Goal: Information Seeking & Learning: Learn about a topic

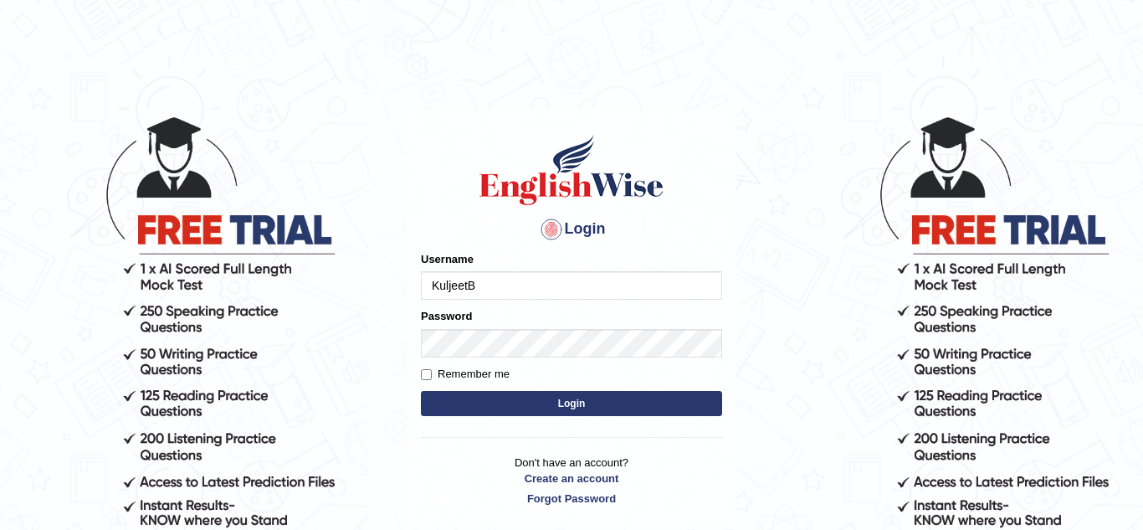
type input "KuljeetB"
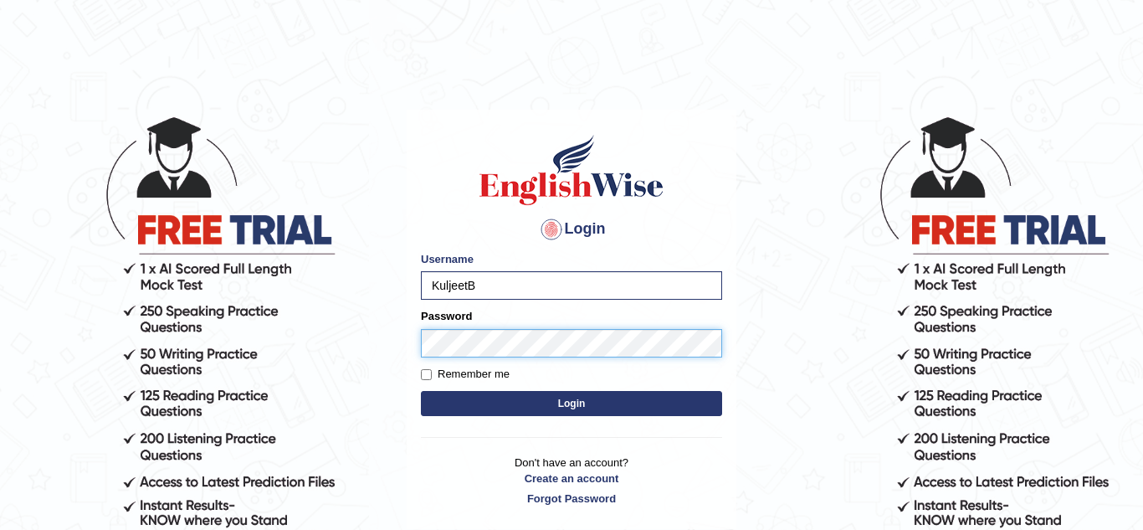
click at [421, 391] on button "Login" at bounding box center [571, 403] width 301 height 25
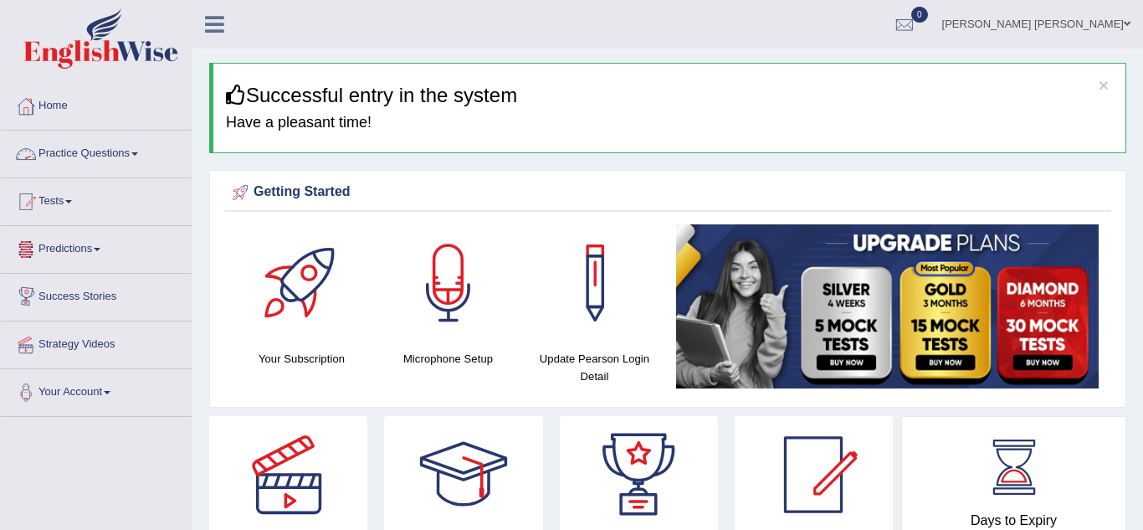
click at [143, 165] on link "Practice Questions" at bounding box center [96, 152] width 191 height 42
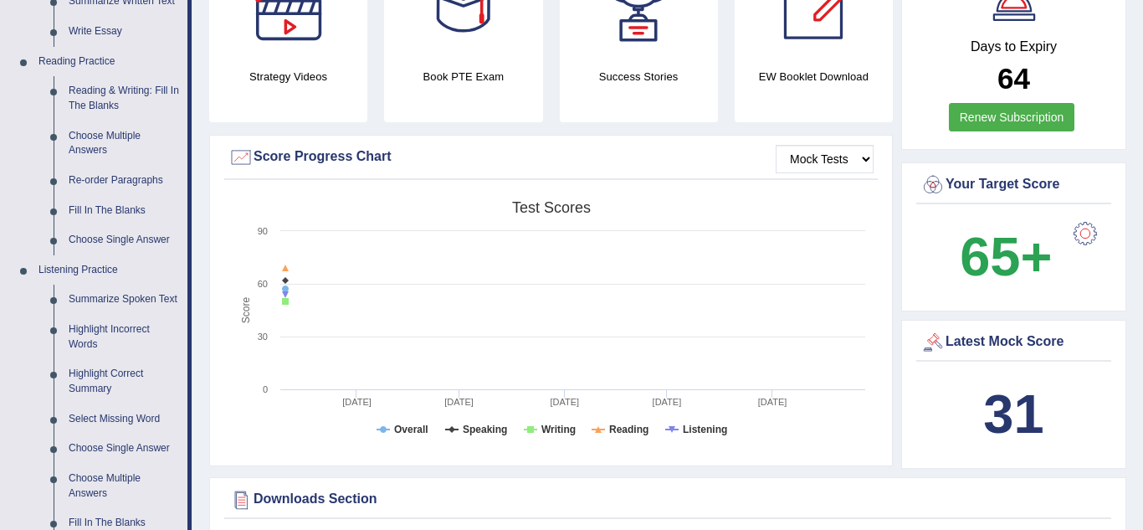
scroll to position [536, 0]
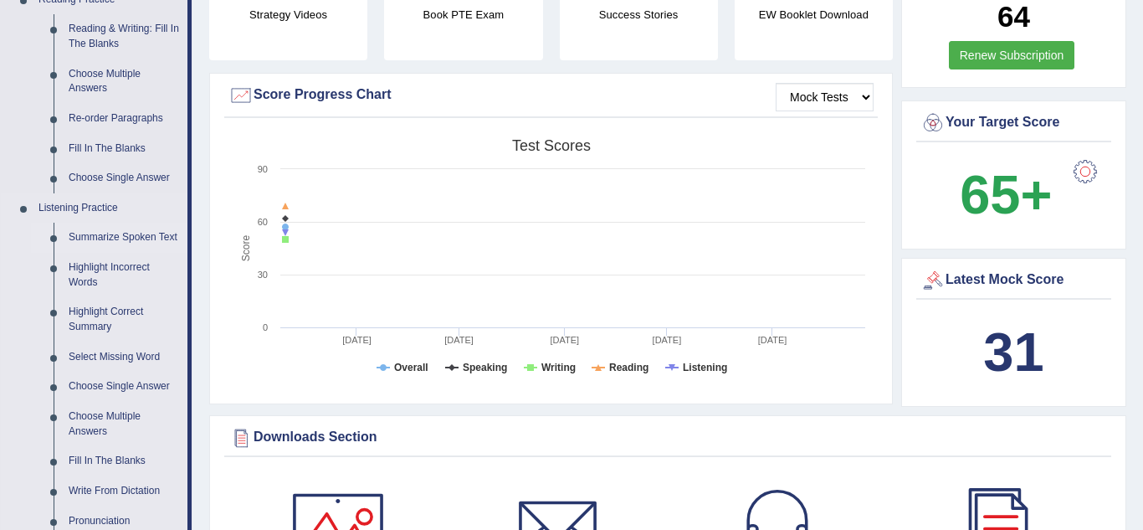
click at [116, 237] on link "Summarize Spoken Text" at bounding box center [124, 238] width 126 height 30
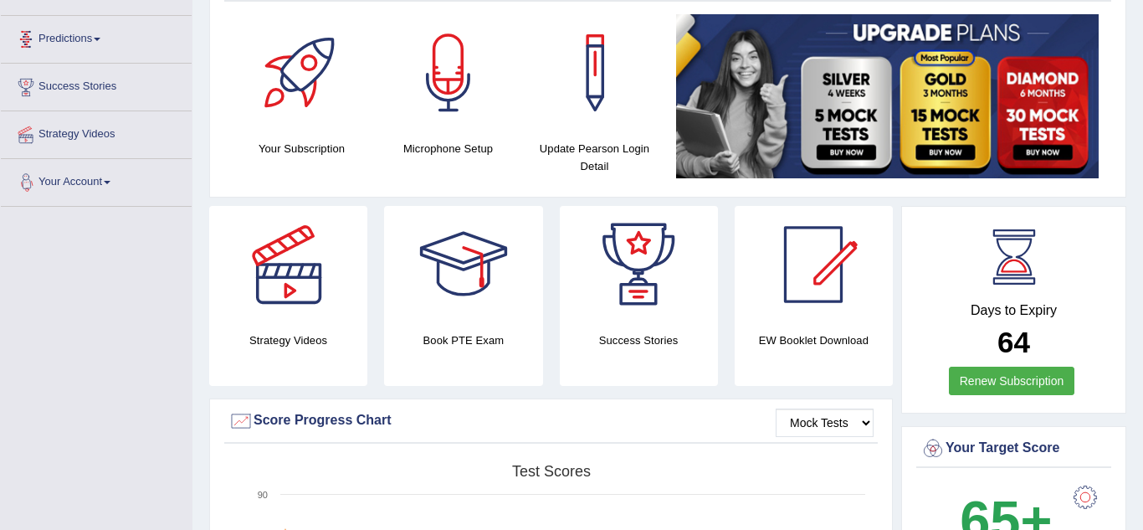
scroll to position [254, 0]
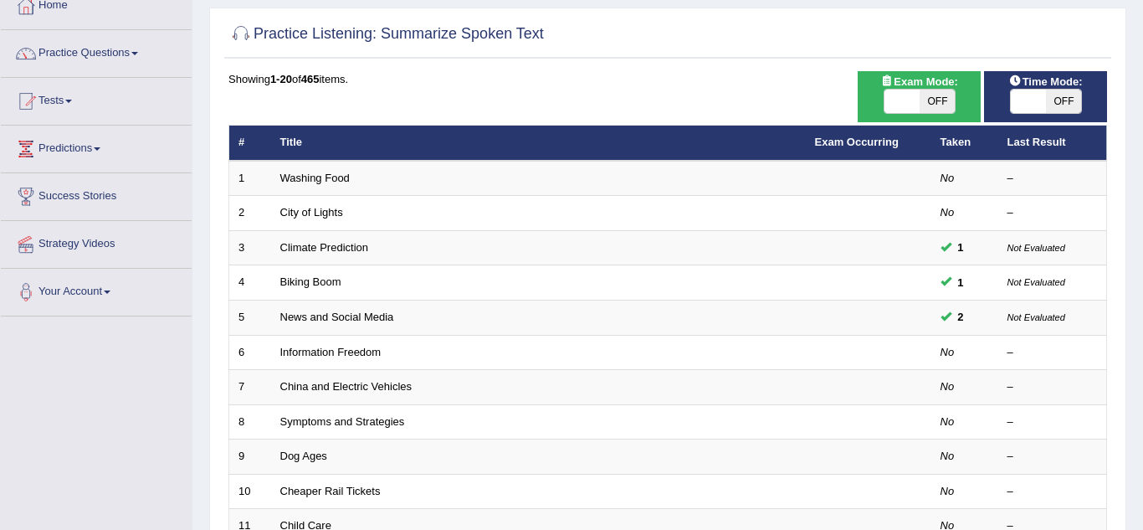
scroll to position [134, 0]
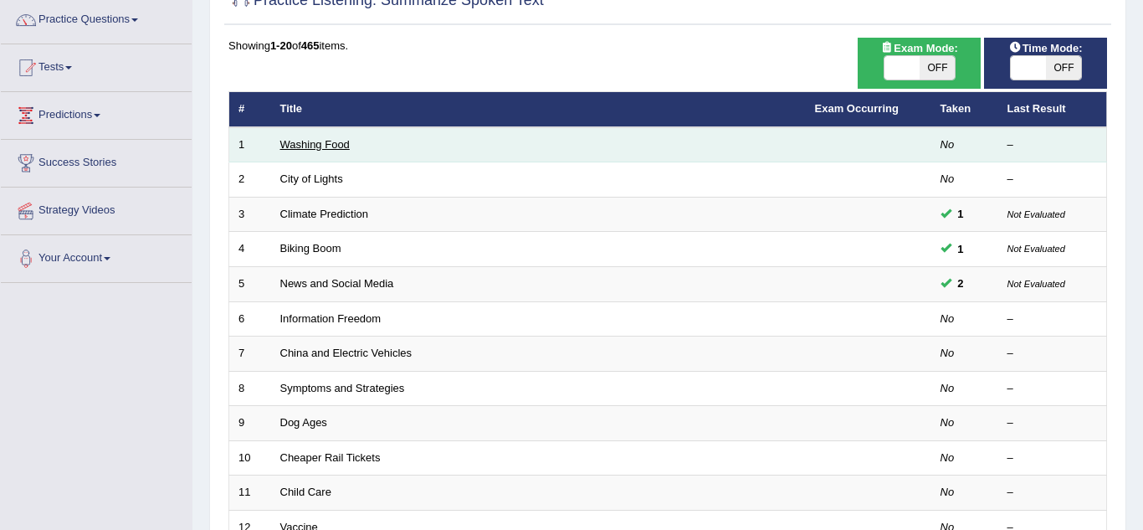
click at [311, 150] on link "Washing Food" at bounding box center [314, 144] width 69 height 13
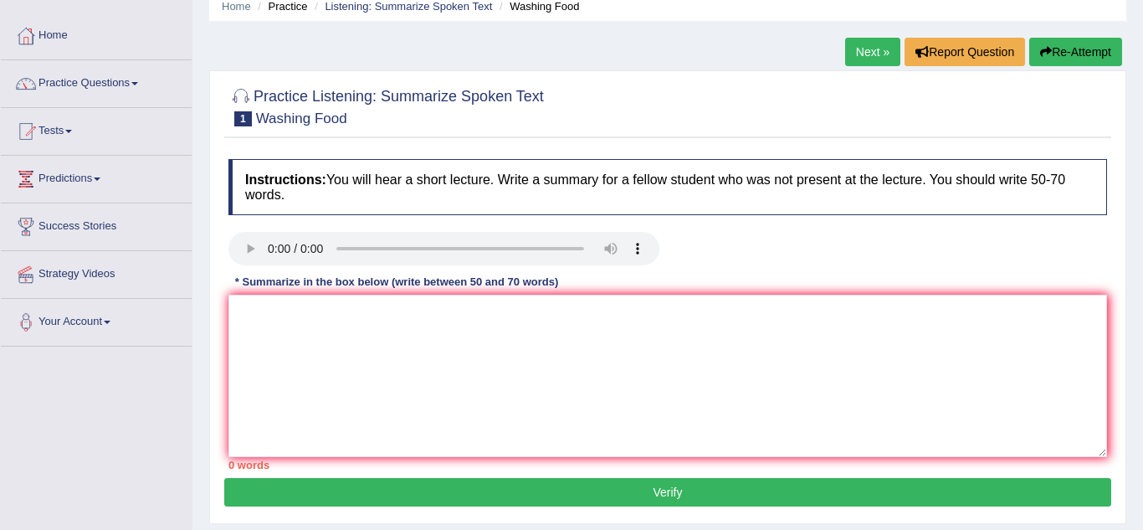
scroll to position [67, 0]
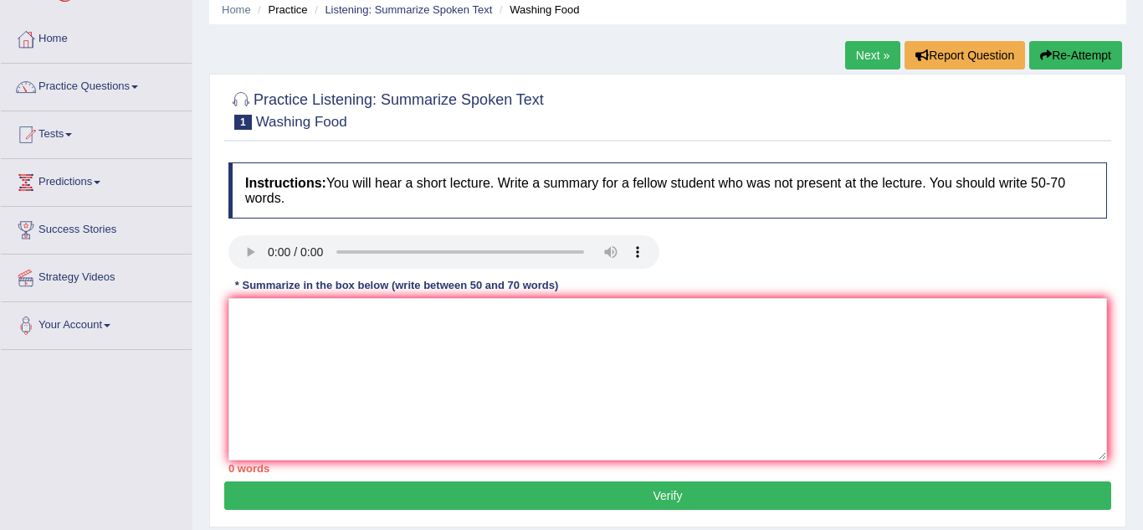
click at [881, 42] on link "Next »" at bounding box center [872, 55] width 55 height 28
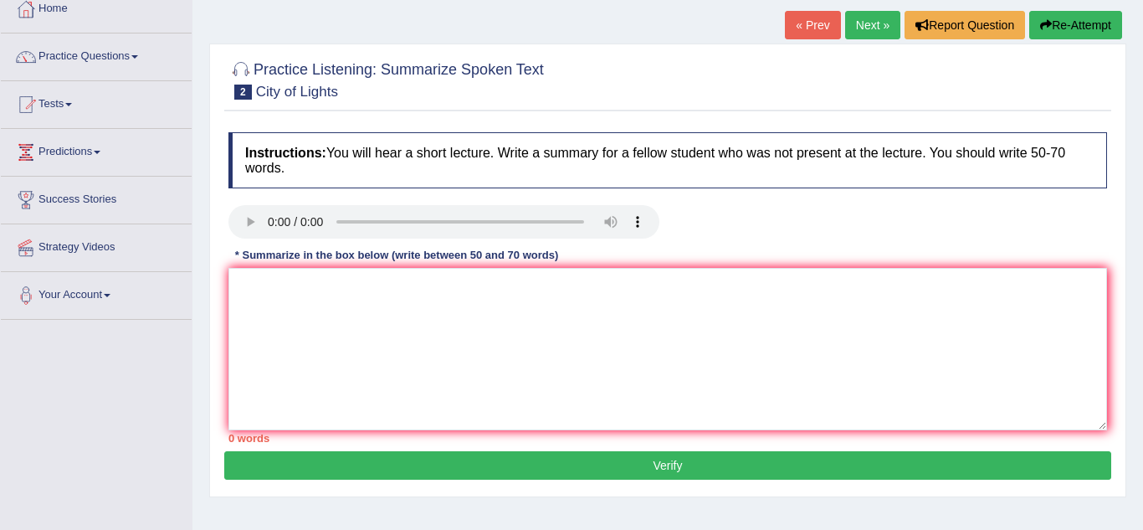
scroll to position [134, 0]
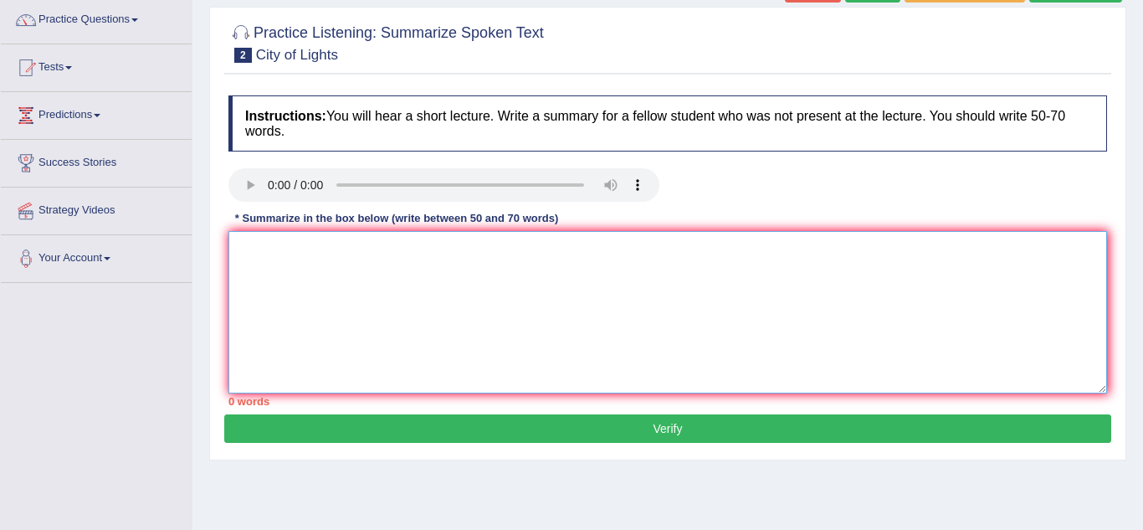
click at [297, 244] on textarea at bounding box center [668, 312] width 879 height 162
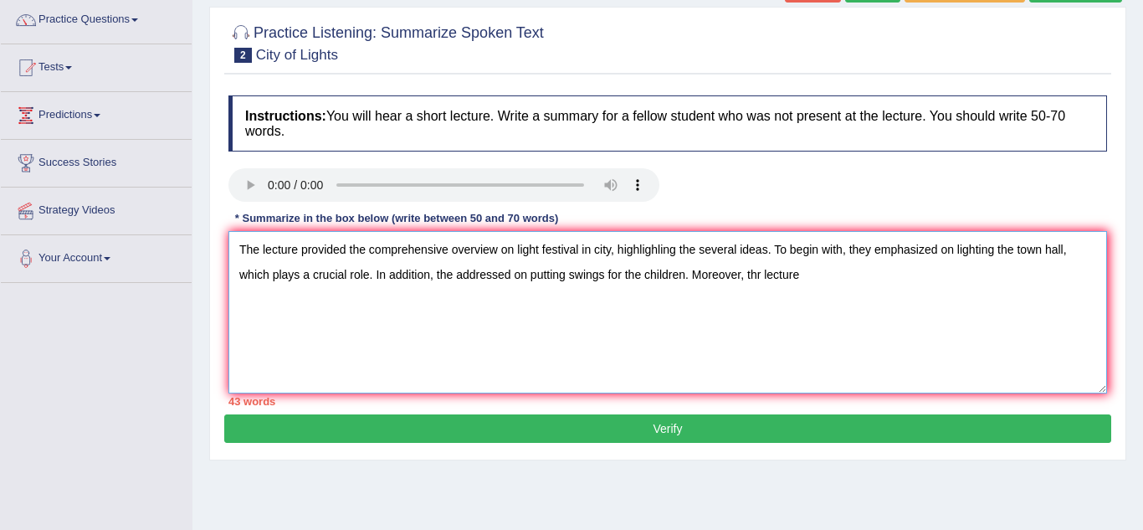
click at [475, 277] on textarea "The lecture provided the comprehensive overview on light festival in city, high…" at bounding box center [668, 312] width 879 height 162
click at [721, 280] on textarea "The lecture provided the comprehensive overview on light festival in city, high…" at bounding box center [668, 312] width 879 height 162
click at [768, 276] on textarea "The lecture provided the comprehensive overview on light festival in city, high…" at bounding box center [668, 312] width 879 height 162
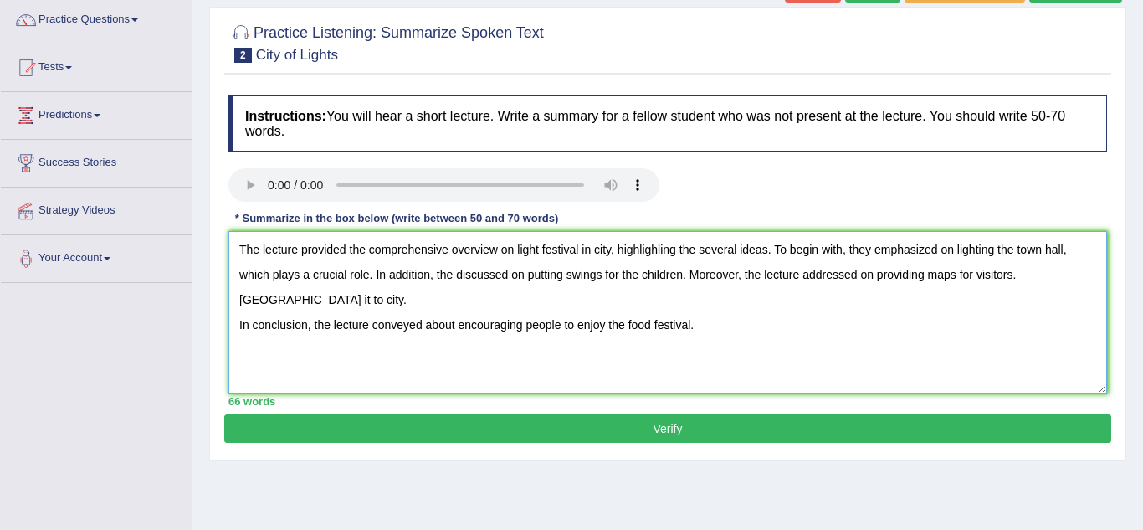
click at [536, 249] on textarea "The lecture provided the comprehensive overview on light festival in city, high…" at bounding box center [668, 312] width 879 height 162
click at [532, 249] on textarea "The lecture provided the comprehensive overview on light festival in city, high…" at bounding box center [668, 312] width 879 height 162
click at [994, 276] on textarea "The lecture provided the comprehensive overview on light festival in city, high…" at bounding box center [668, 312] width 879 height 162
type textarea "The lecture provided the comprehensive overview on light festival in city, high…"
click at [1006, 439] on button "Verify" at bounding box center [667, 428] width 887 height 28
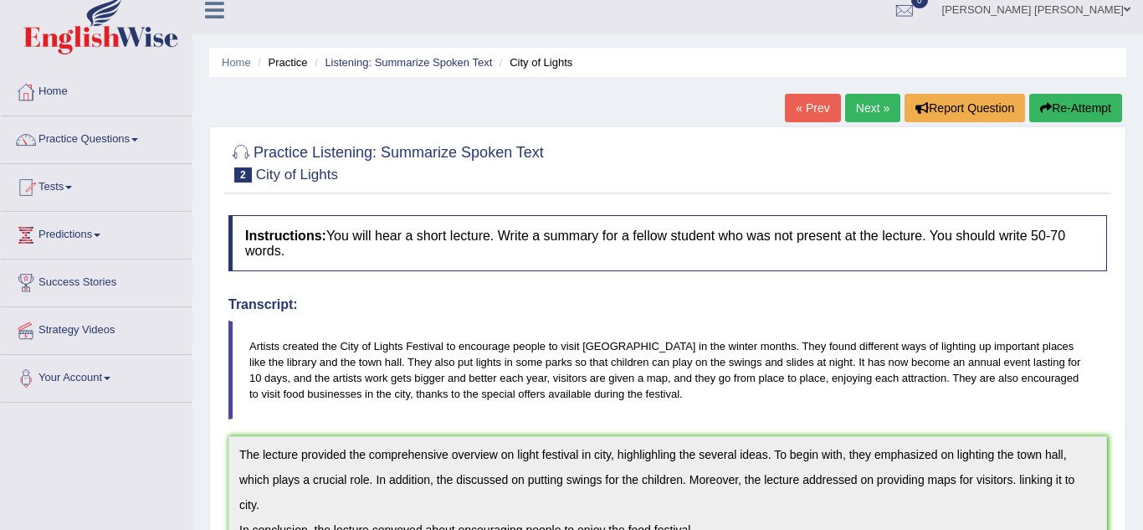
scroll to position [0, 0]
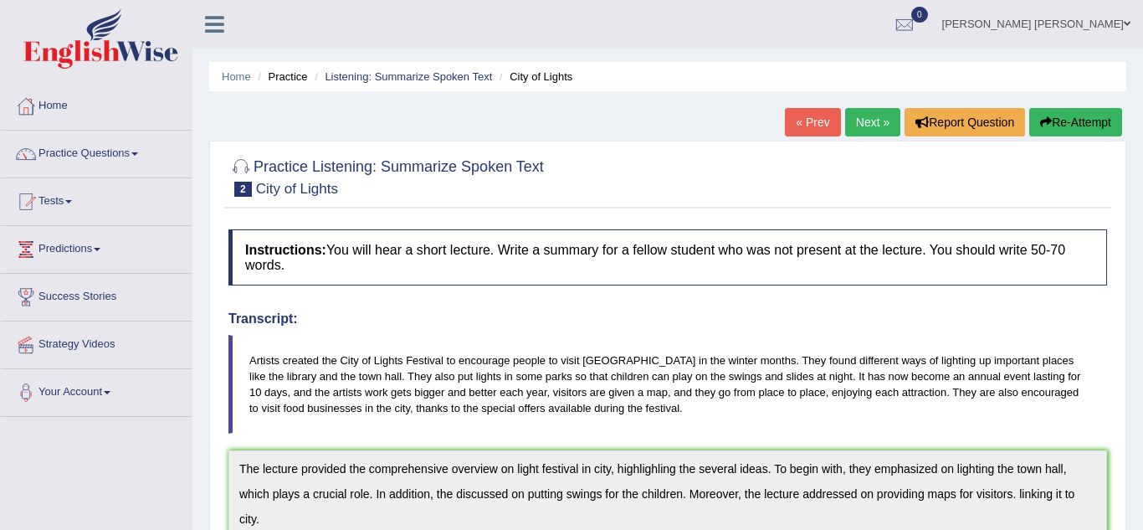
click at [859, 111] on link "Next »" at bounding box center [872, 122] width 55 height 28
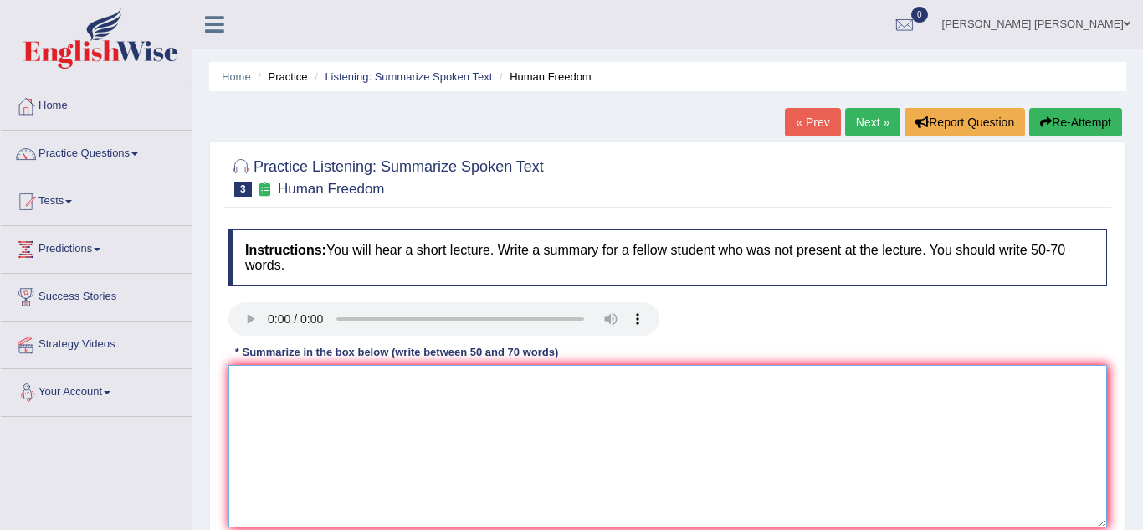
click at [295, 386] on textarea at bounding box center [668, 446] width 879 height 162
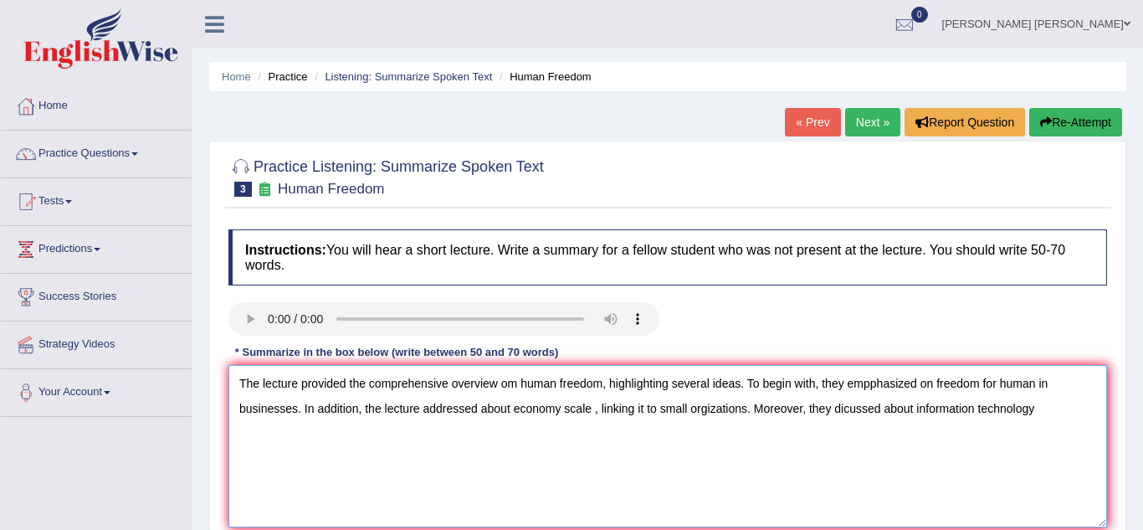
click at [296, 409] on textarea "The lecture provided the comprehensive overview om human freedom, highlighting …" at bounding box center [668, 446] width 879 height 162
click at [383, 440] on textarea "The lecture provided the comprehensive overview om human freedom, highlighting …" at bounding box center [668, 446] width 879 height 162
click at [163, 489] on div "Toggle navigation Home Practice Questions Speaking Practice Read Aloud Repeat S…" at bounding box center [571, 435] width 1143 height 871
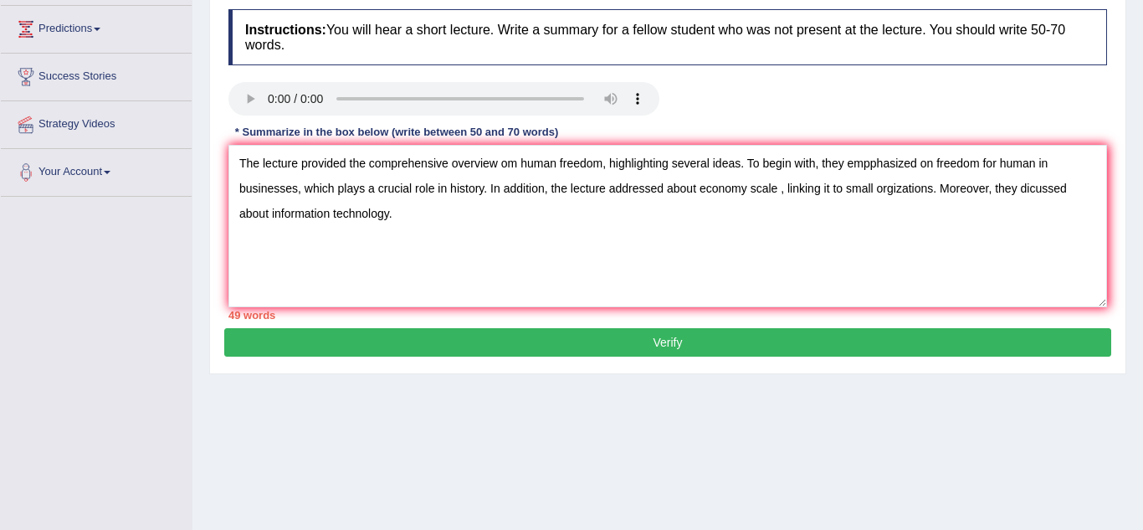
scroll to position [234, 0]
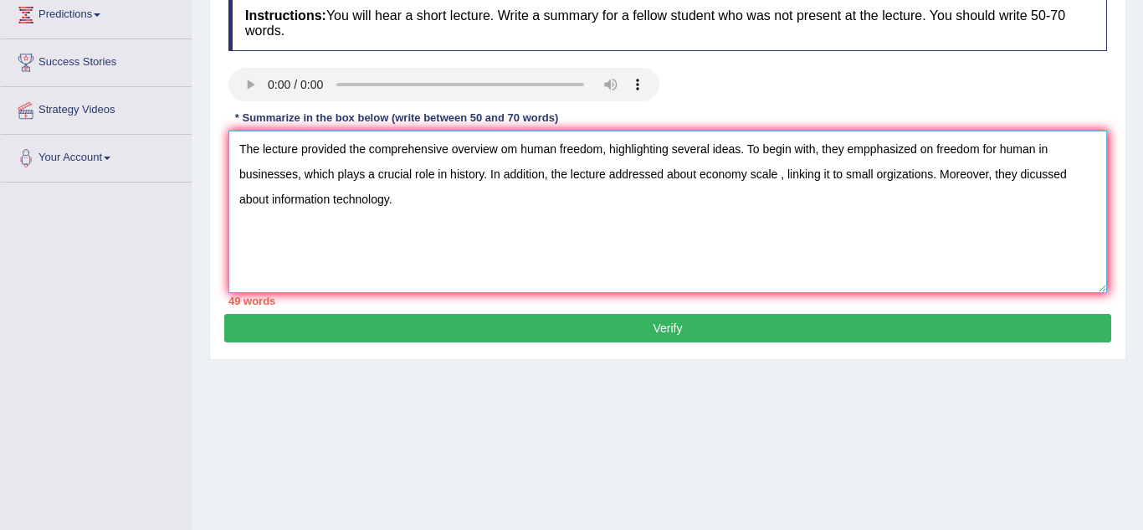
click at [388, 200] on textarea "The lecture provided the comprehensive overview om human freedom, highlighting …" at bounding box center [668, 212] width 879 height 162
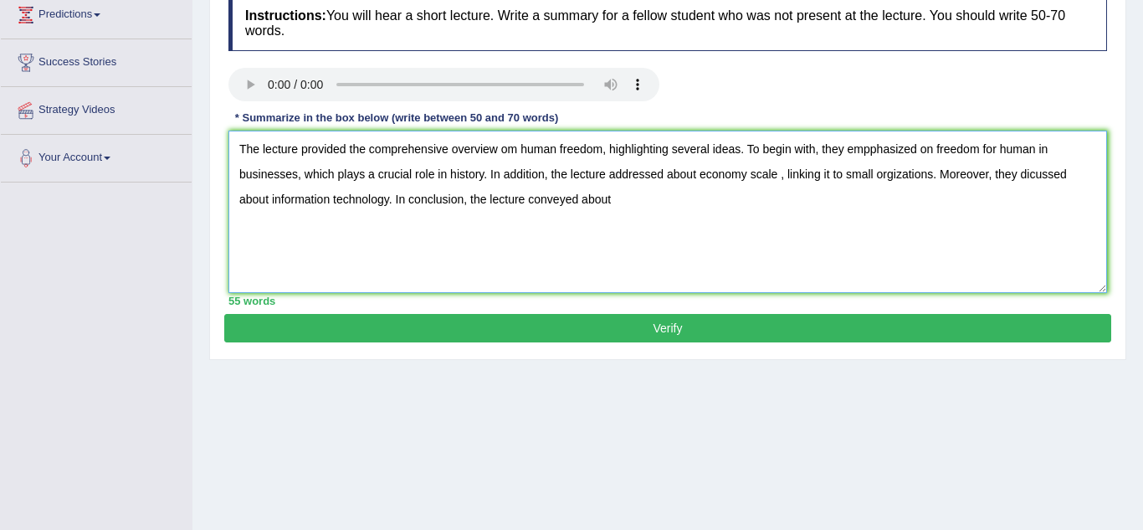
click at [360, 200] on textarea "The lecture provided the comprehensive overview om human freedom, highlighting …" at bounding box center [668, 212] width 879 height 162
click at [690, 201] on textarea "The lecture provided the comprehensive overview om human freedom, highlighting …" at bounding box center [668, 212] width 879 height 162
click at [886, 173] on textarea "The lecture provided the comprehensive overview om human freedom, highlighting …" at bounding box center [668, 212] width 879 height 162
type textarea "The lecture provided the comprehensive overview om human freedom, highlighting …"
click at [632, 339] on button "Verify" at bounding box center [667, 328] width 887 height 28
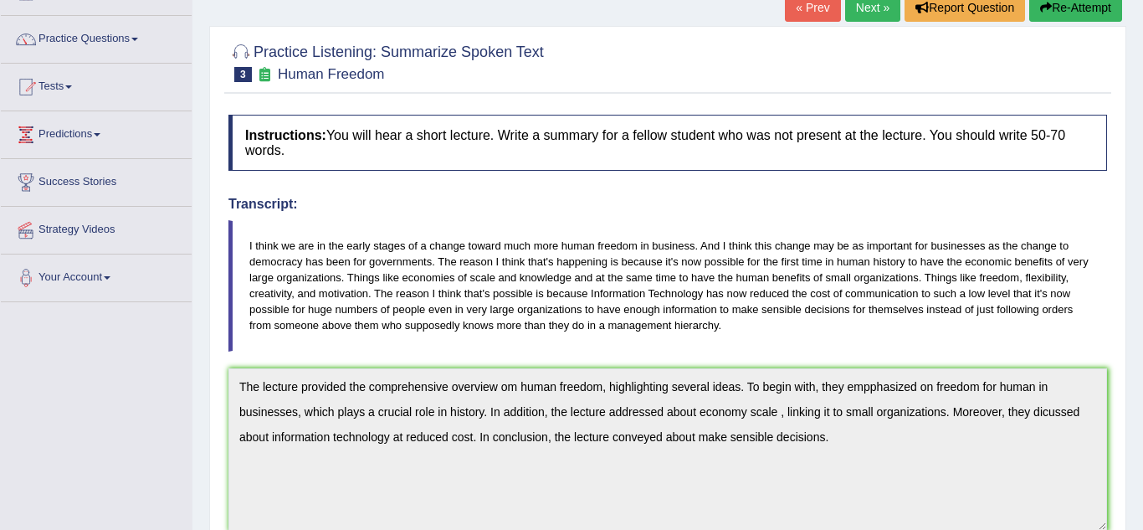
scroll to position [100, 0]
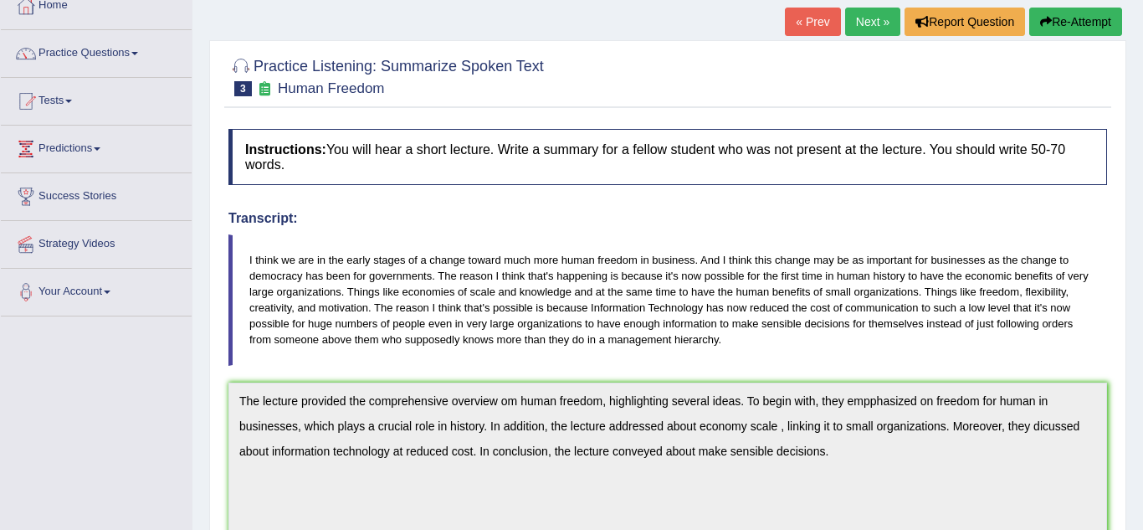
click at [881, 23] on link "Next »" at bounding box center [872, 22] width 55 height 28
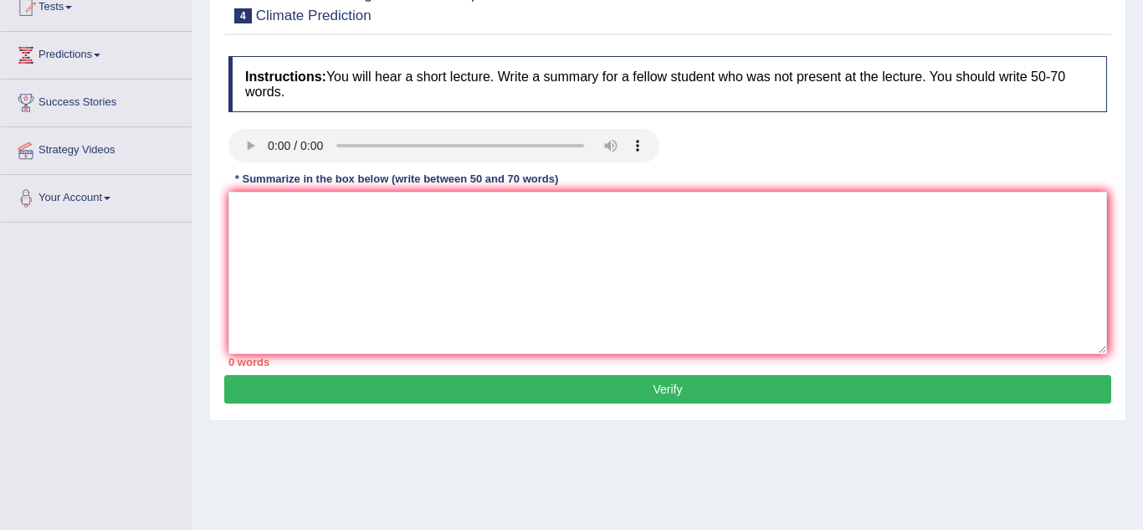
scroll to position [201, 0]
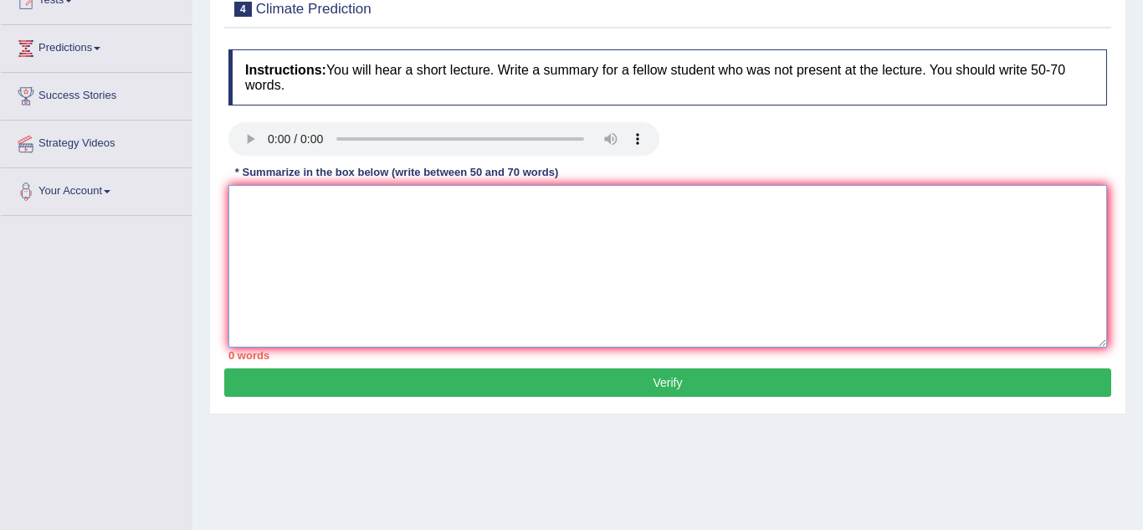
click at [274, 211] on textarea at bounding box center [668, 266] width 879 height 162
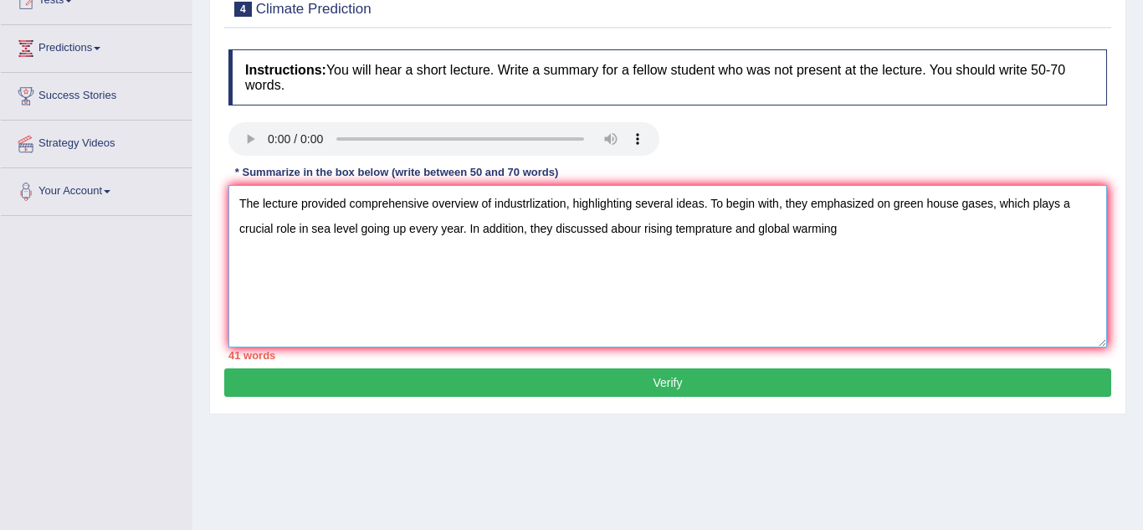
click at [594, 230] on textarea "The lecture provided comprehensive overview of industrlization, highlighting se…" at bounding box center [668, 266] width 879 height 162
click at [797, 229] on textarea "The lecture provided comprehensive overview of industrlization, highlighting se…" at bounding box center [668, 266] width 879 height 162
click at [797, 228] on textarea "The lecture provided comprehensive overview of industrlization, highlighting se…" at bounding box center [668, 266] width 879 height 162
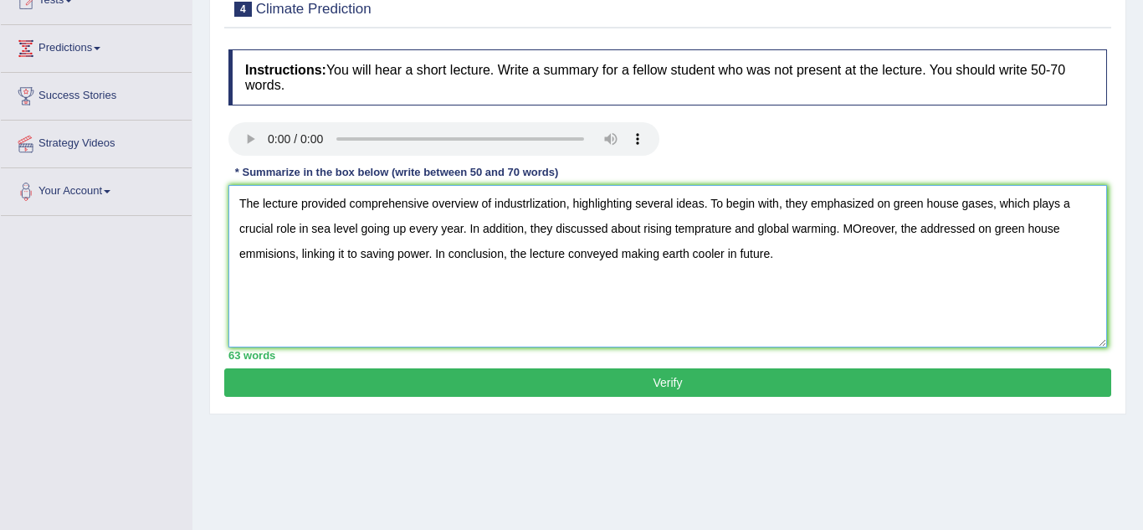
click at [815, 233] on textarea "The lecture provided comprehensive overview of industrlization, highlighting se…" at bounding box center [668, 266] width 879 height 162
type textarea "The lecture provided comprehensive overview of industrlization, highlighting se…"
click at [827, 384] on button "Verify" at bounding box center [667, 382] width 887 height 28
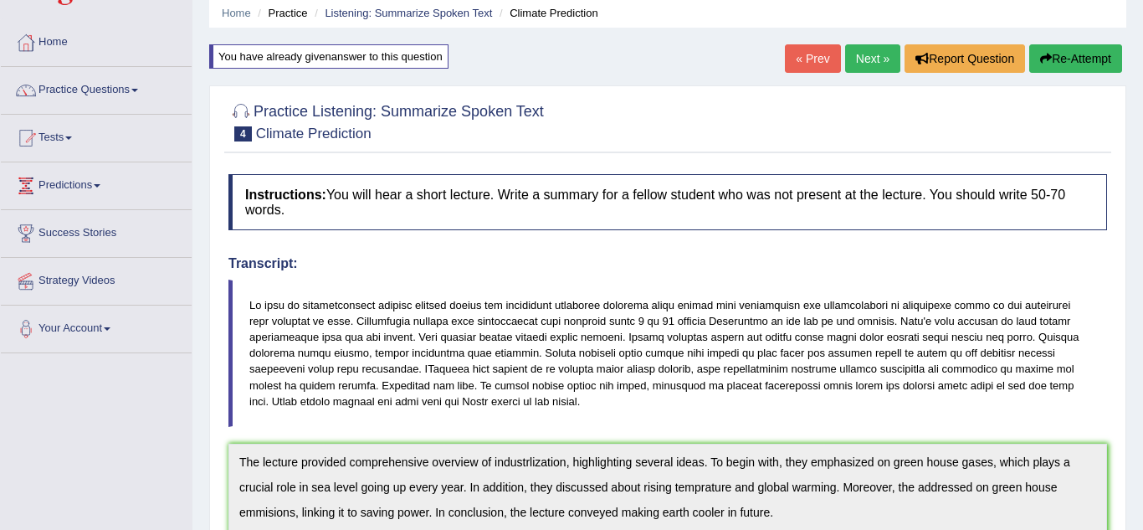
scroll to position [67, 0]
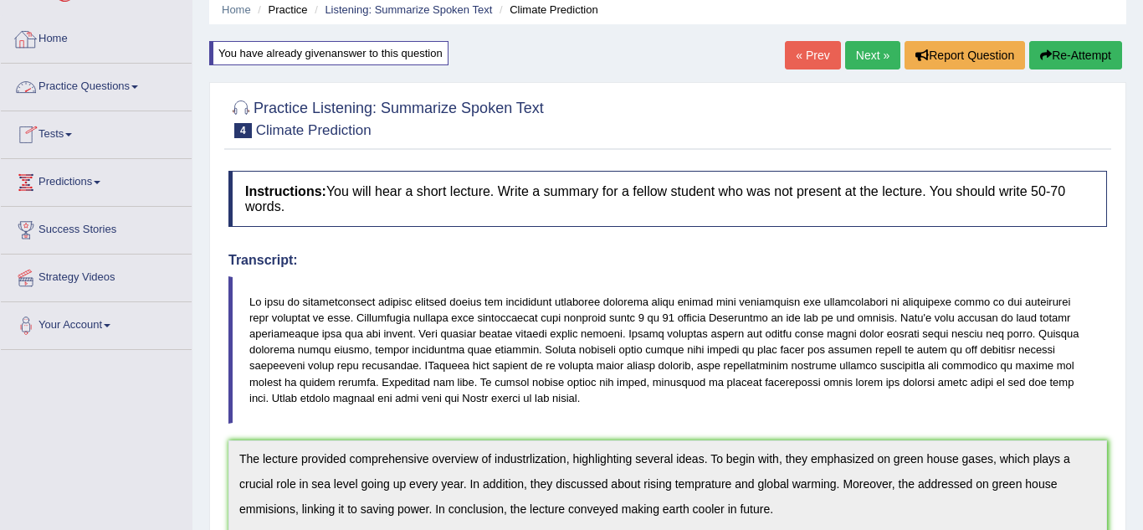
click at [133, 93] on link "Practice Questions" at bounding box center [96, 85] width 191 height 42
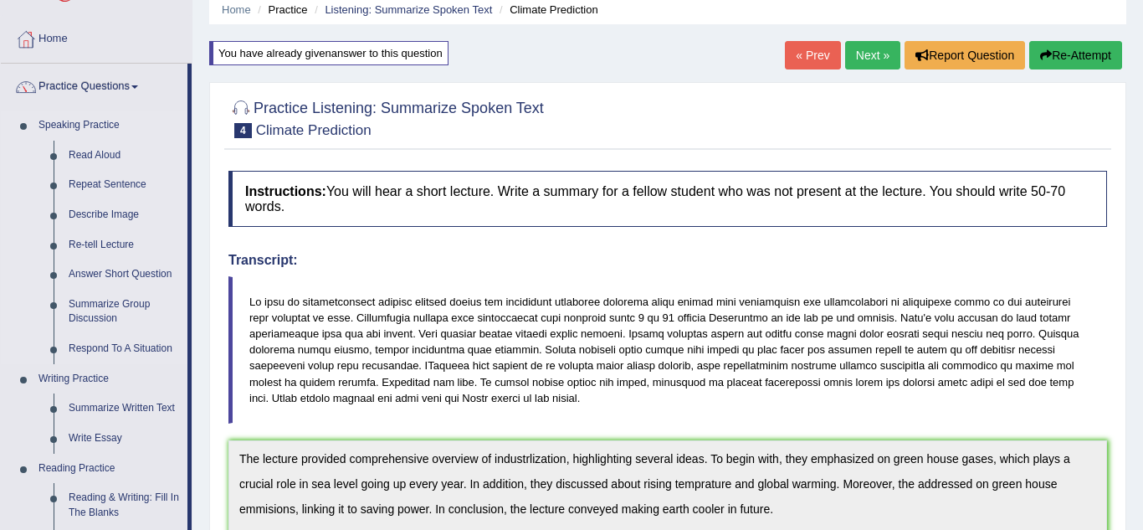
click at [13, 257] on li "Speaking Practice Read Aloud Repeat Sentence Describe Image Re-tell Lecture Ans…" at bounding box center [94, 237] width 187 height 254
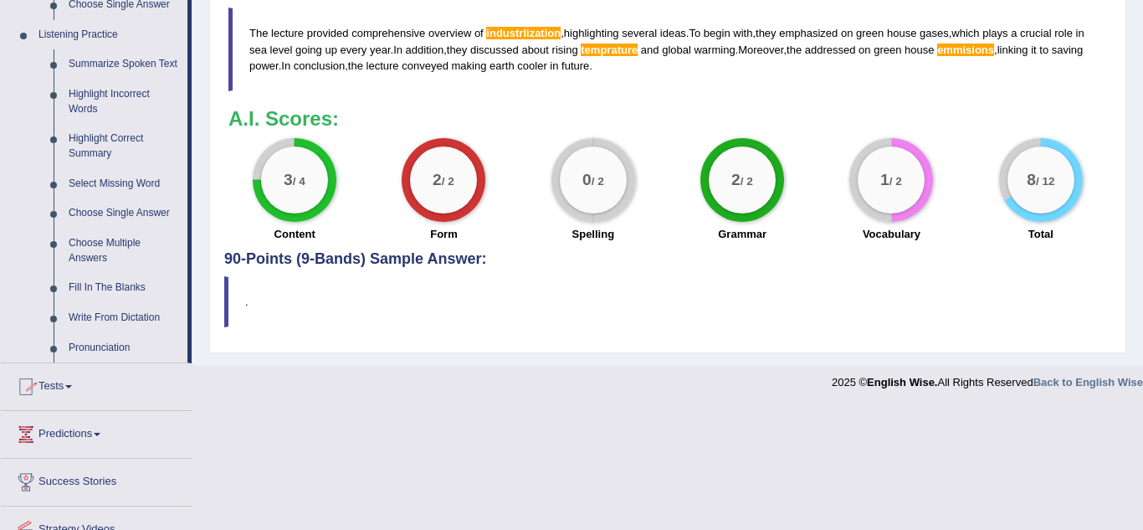
scroll to position [782, 0]
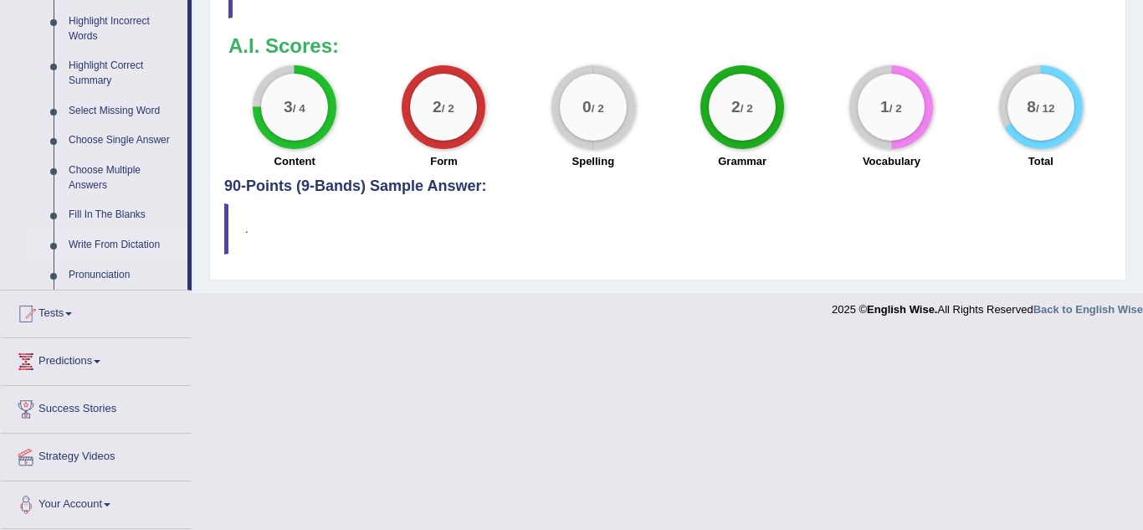
click at [115, 244] on link "Write From Dictation" at bounding box center [124, 245] width 126 height 30
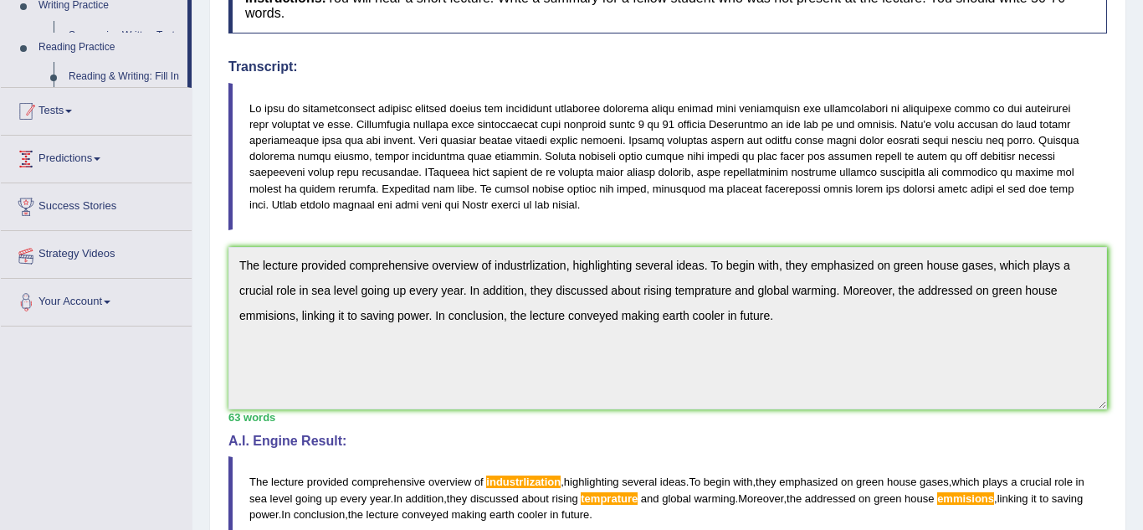
scroll to position [218, 0]
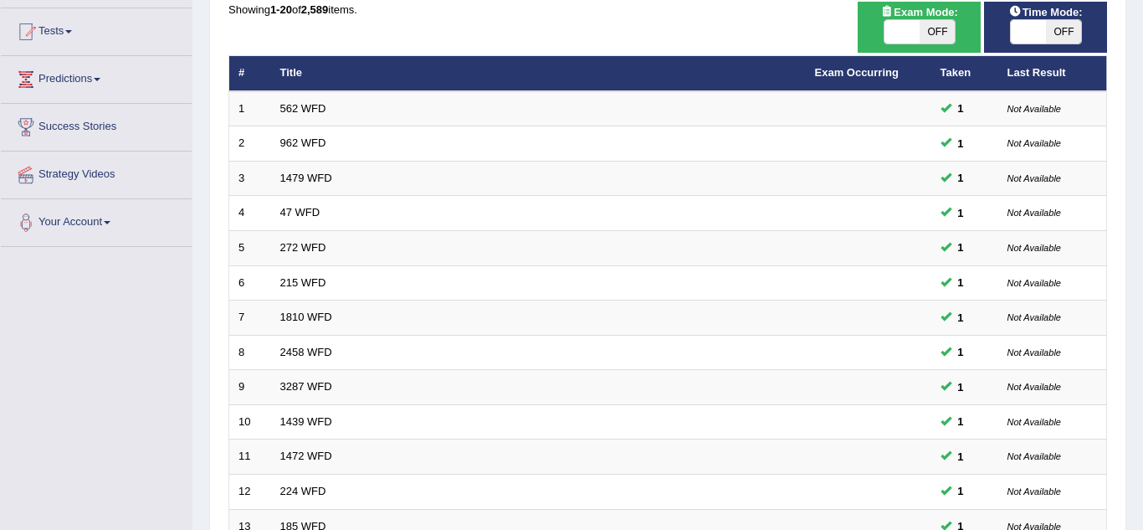
scroll to position [167, 0]
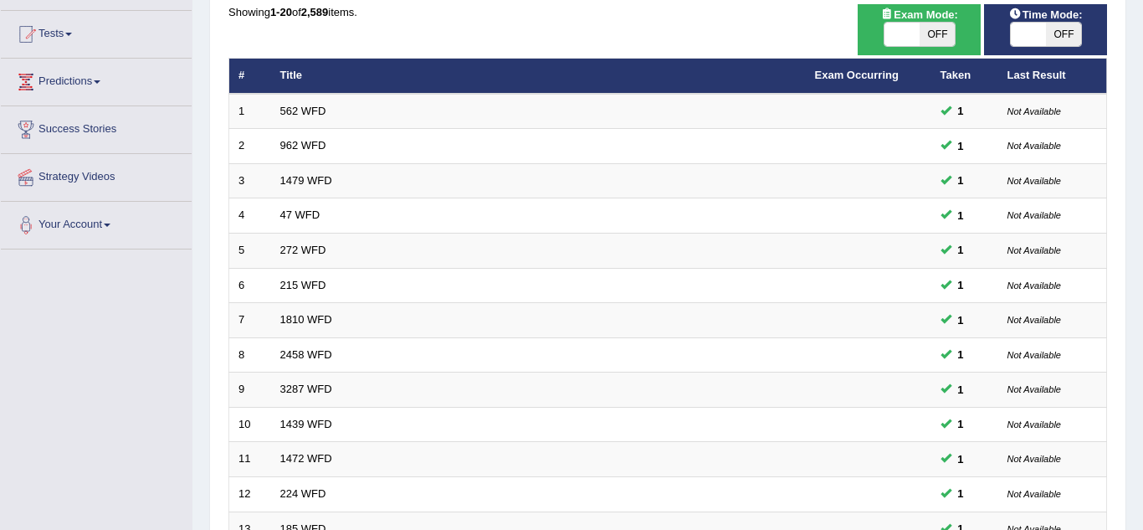
click at [1066, 26] on span "OFF" at bounding box center [1063, 34] width 35 height 23
checkbox input "true"
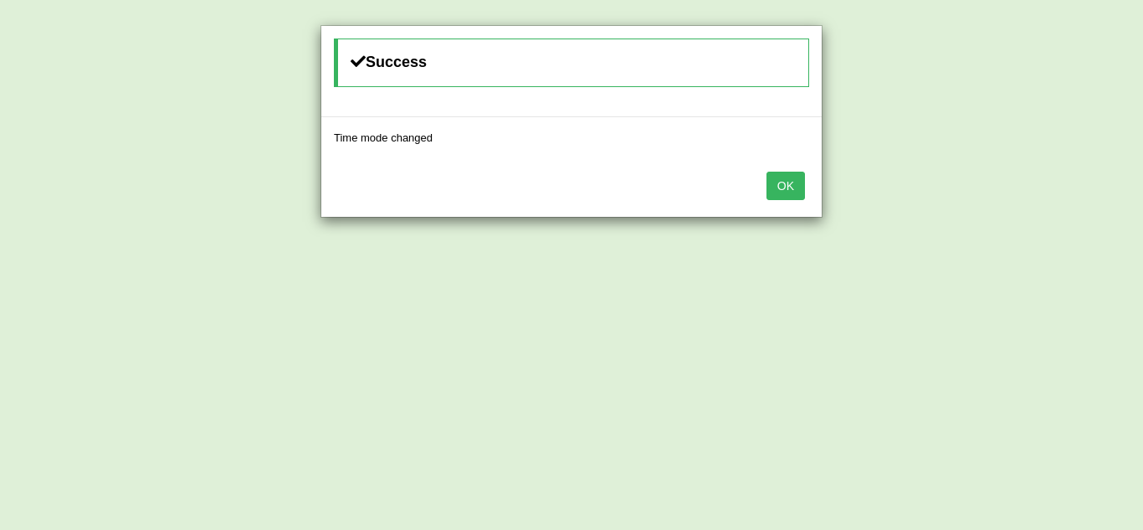
click at [809, 180] on div "OK" at bounding box center [571, 187] width 501 height 59
click at [797, 180] on button "OK" at bounding box center [786, 186] width 39 height 28
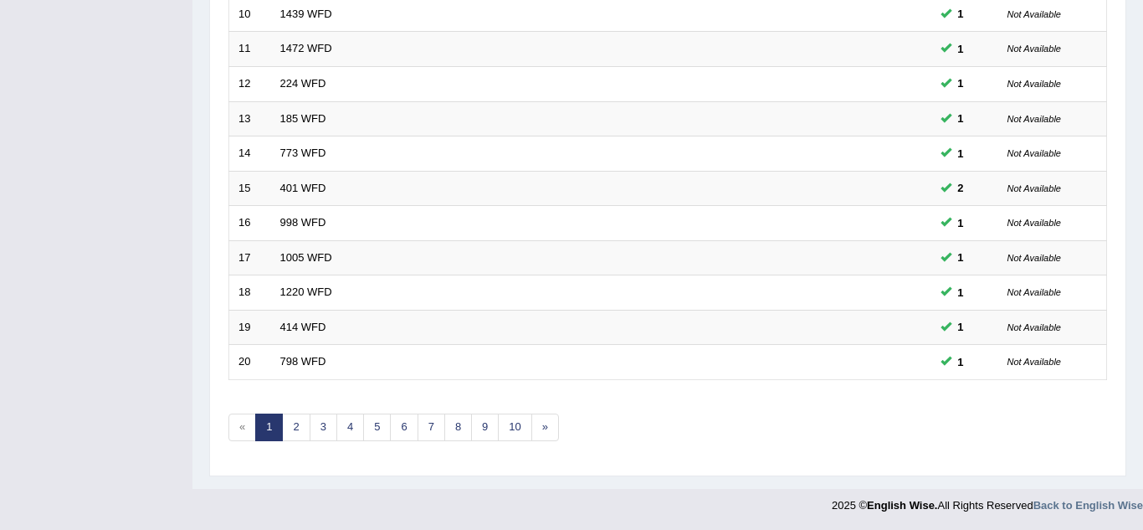
scroll to position [578, 0]
click at [517, 430] on link "10" at bounding box center [514, 427] width 33 height 28
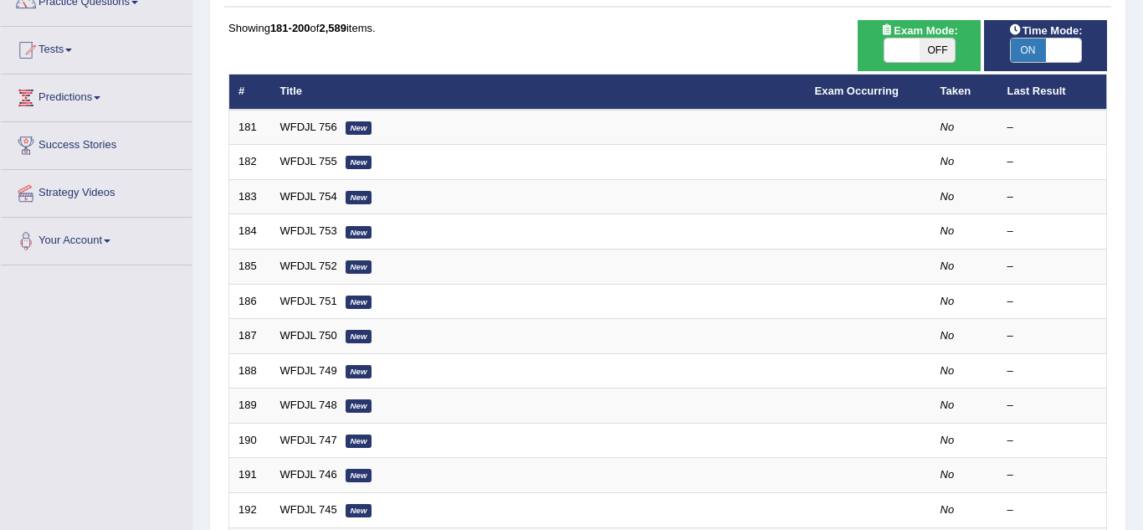
scroll to position [167, 0]
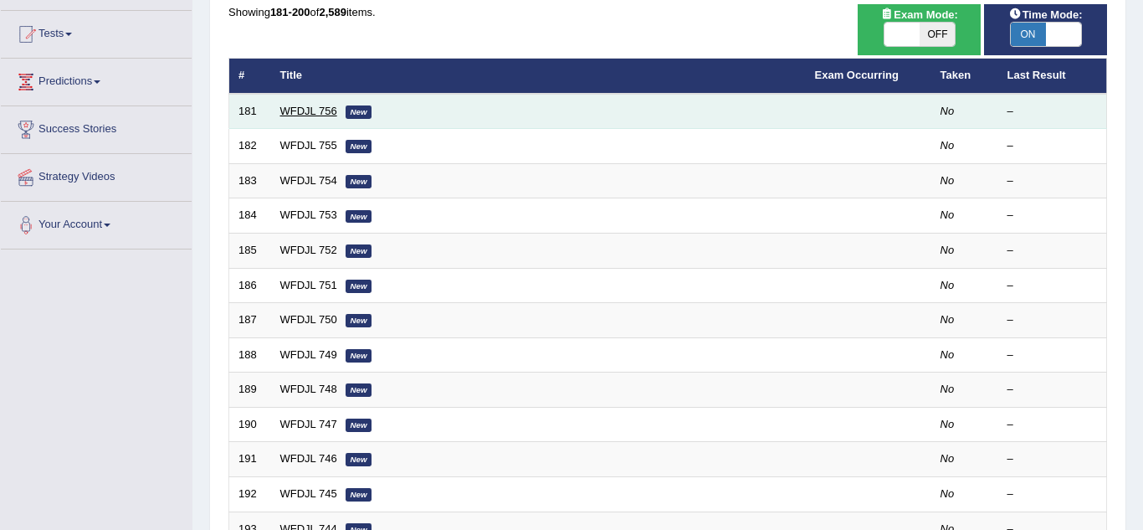
click at [315, 112] on link "WFDJL 756" at bounding box center [308, 111] width 57 height 13
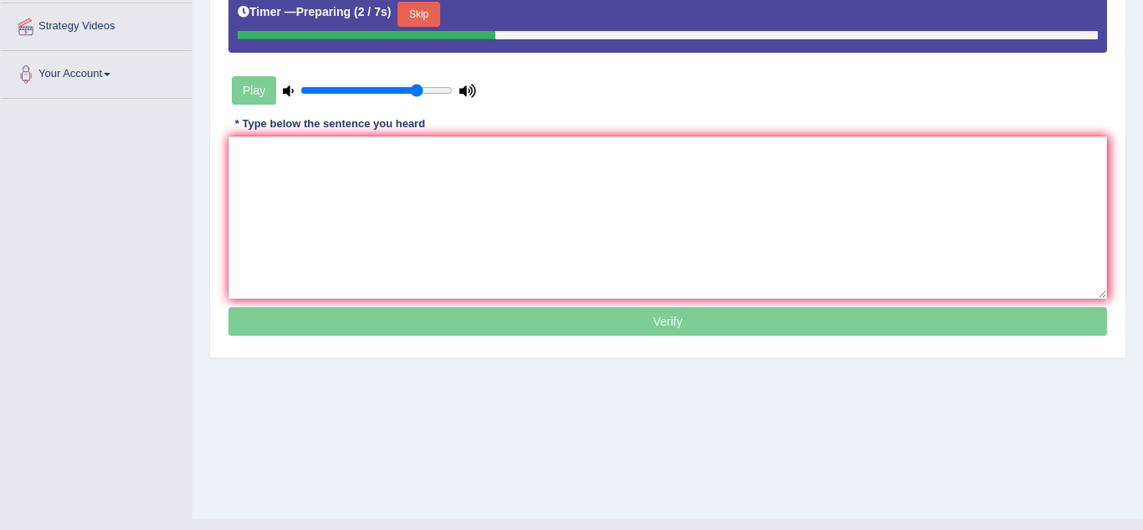
scroll to position [335, 0]
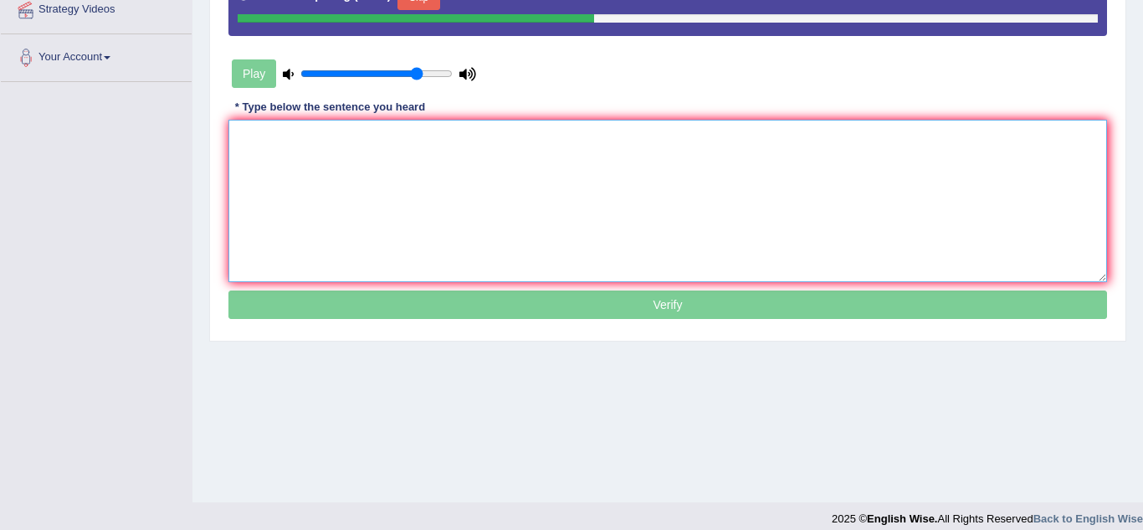
click at [256, 132] on textarea at bounding box center [668, 201] width 879 height 162
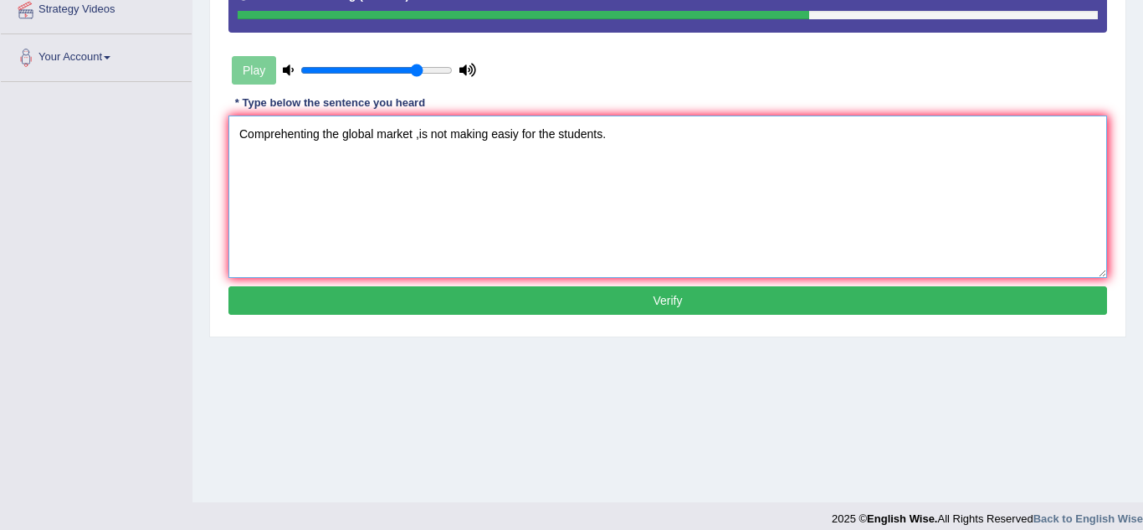
click at [513, 135] on textarea "Comprehenting the global market ,is not making easiy for the students." at bounding box center [668, 197] width 879 height 162
type textarea "Comprehenting the global market ,is not making easy for the students."
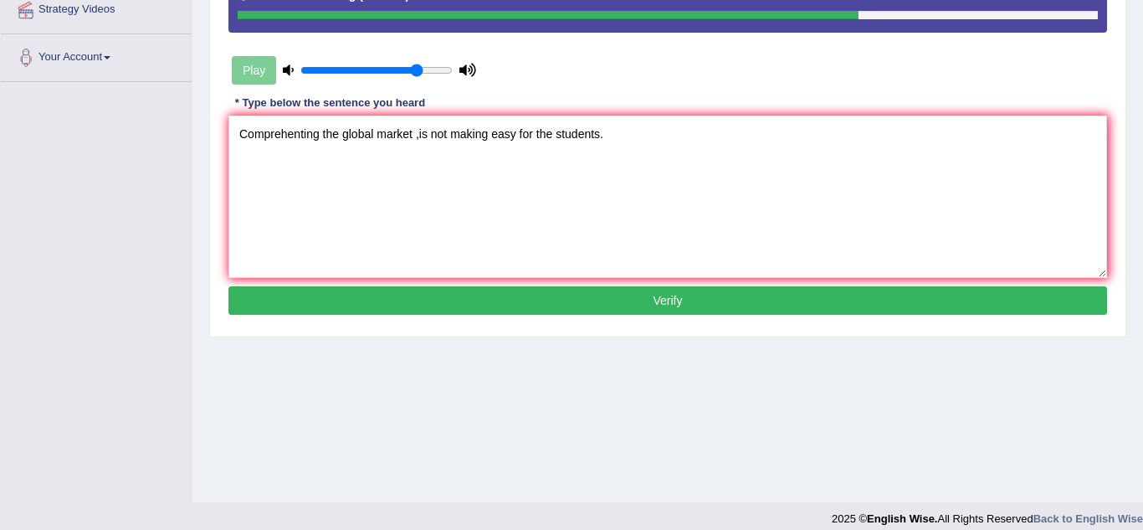
click at [518, 311] on button "Verify" at bounding box center [668, 300] width 879 height 28
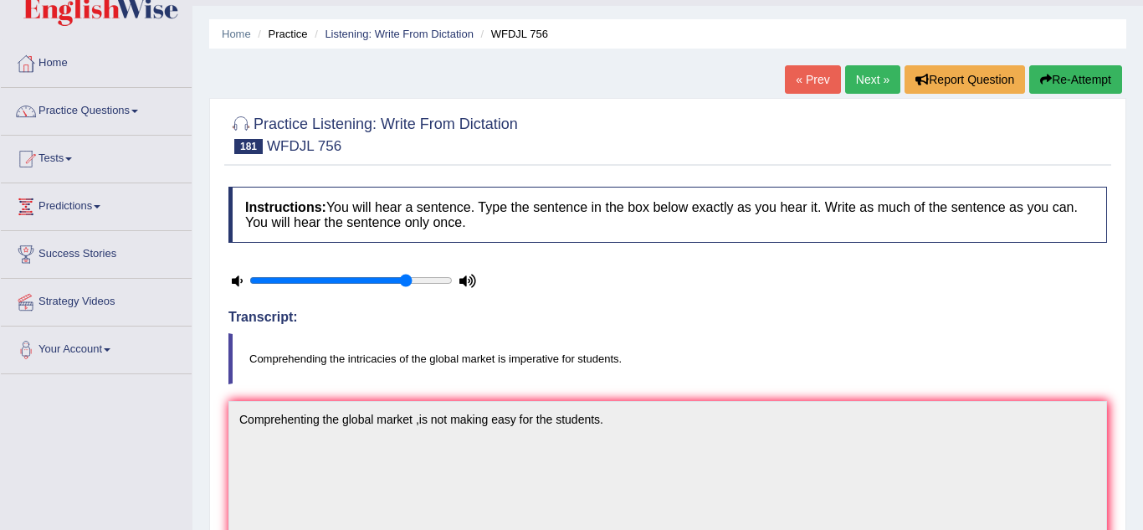
scroll to position [33, 0]
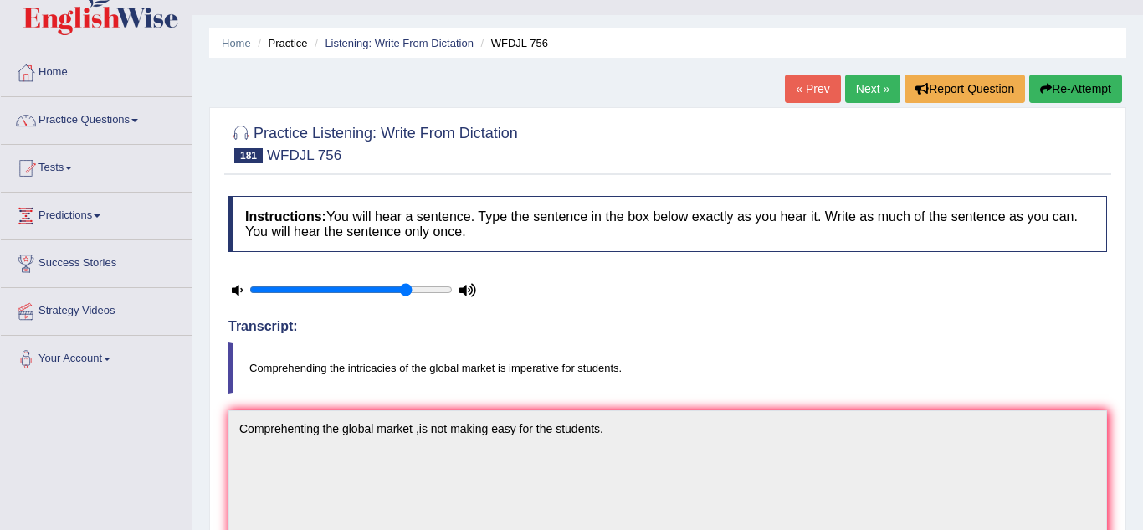
click at [867, 81] on link "Next »" at bounding box center [872, 88] width 55 height 28
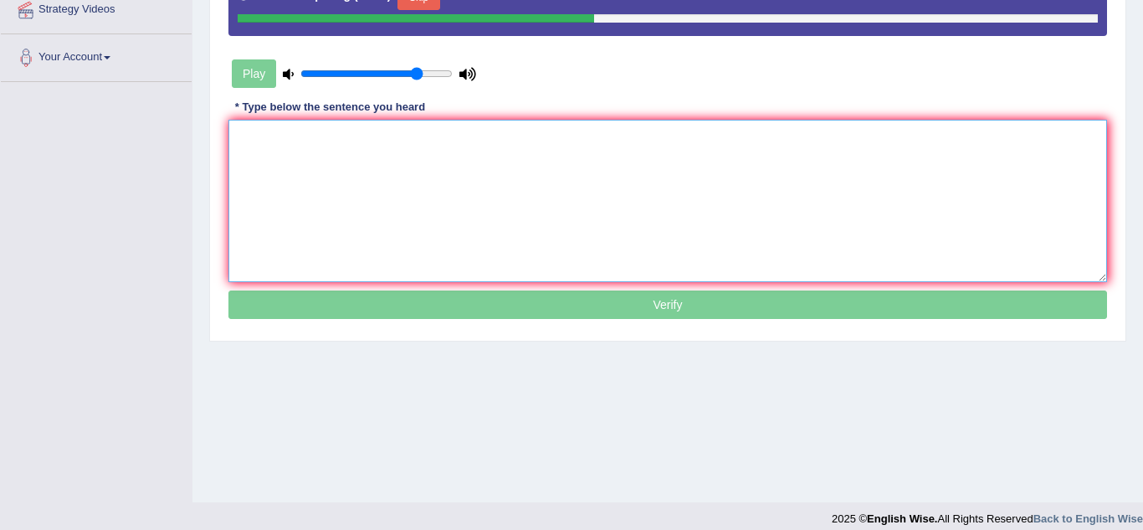
click at [264, 129] on textarea at bounding box center [668, 201] width 879 height 162
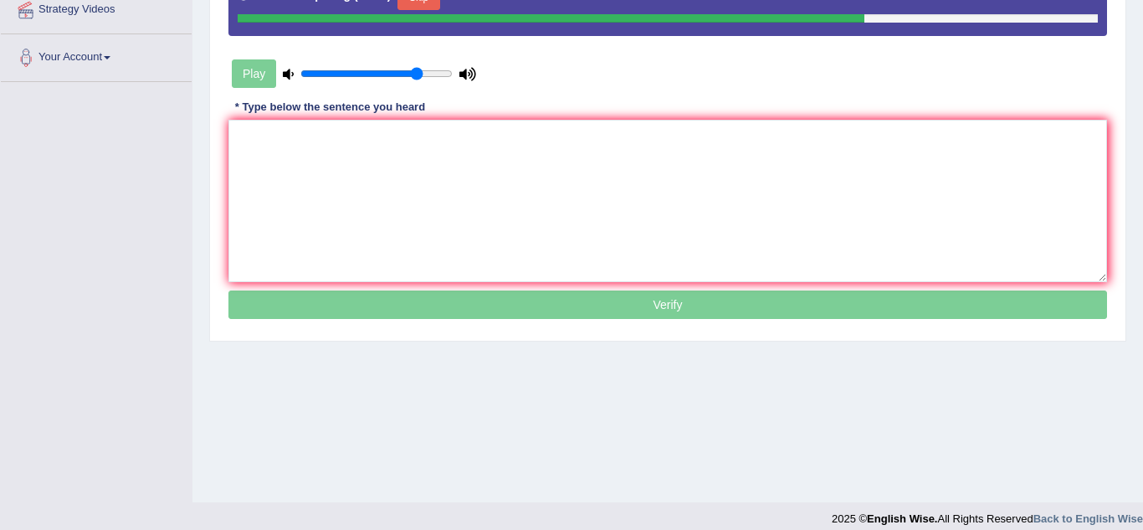
type input "0.9"
click at [433, 76] on input "range" at bounding box center [376, 73] width 152 height 13
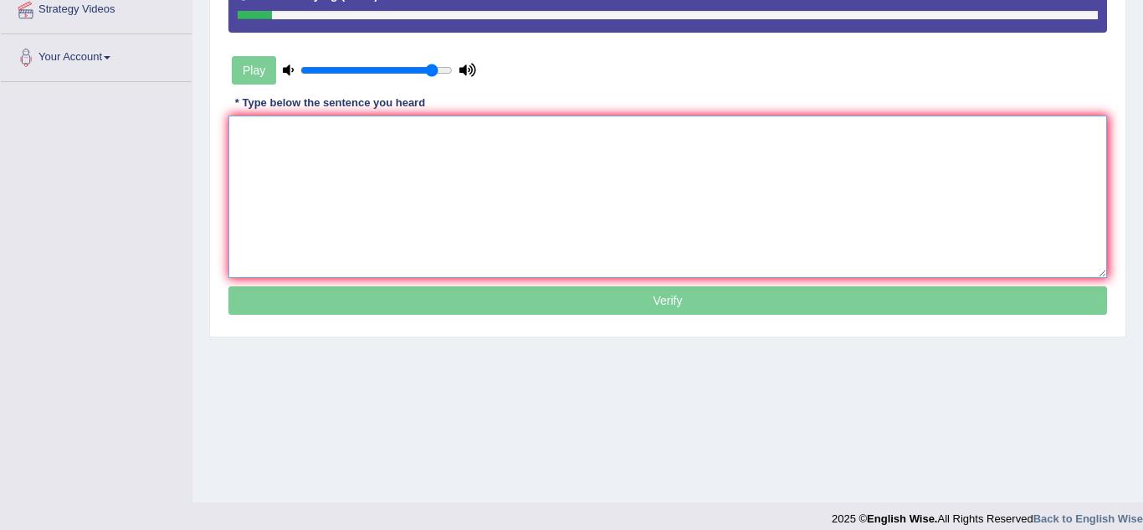
click at [250, 148] on textarea at bounding box center [668, 197] width 879 height 162
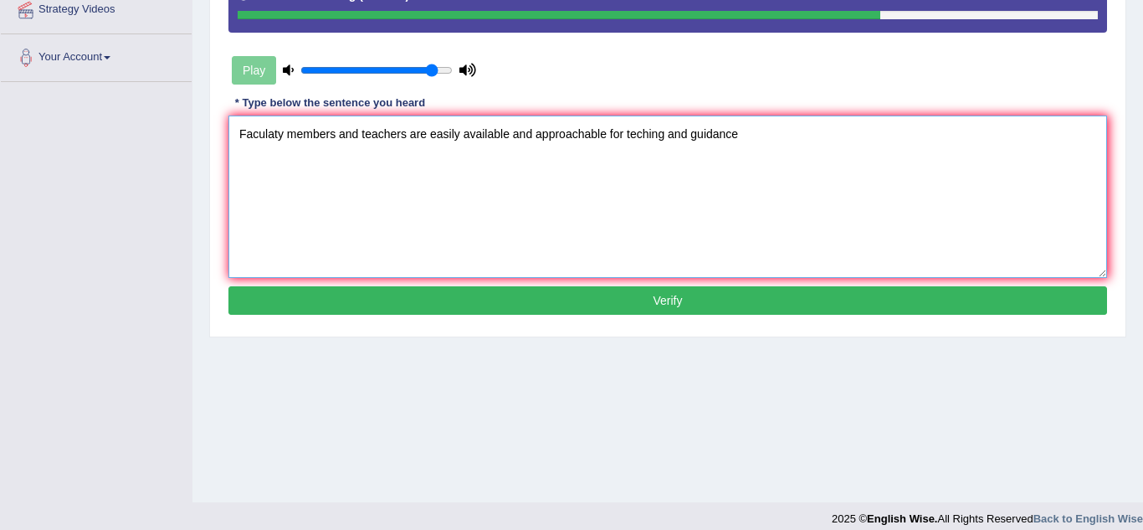
click at [634, 138] on textarea "Faculaty members and teachers are easily available and approachable for teching…" at bounding box center [668, 197] width 879 height 162
click at [750, 137] on textarea "Faculaty members and teachers are easily available and approachable for teachin…" at bounding box center [668, 197] width 879 height 162
type textarea "Faculaty members and teachers are easily available and approachable for teachin…"
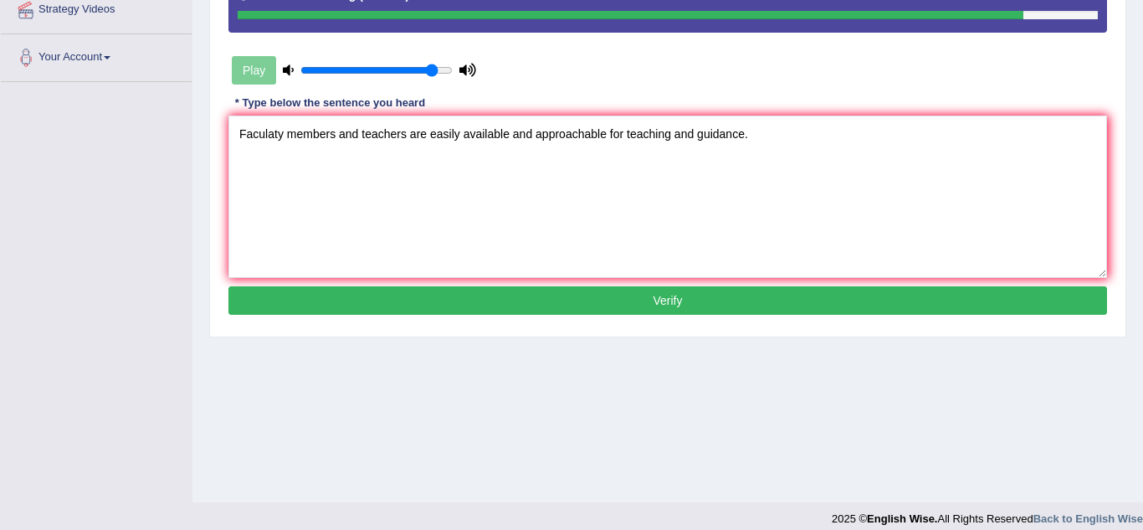
click at [701, 302] on button "Verify" at bounding box center [668, 300] width 879 height 28
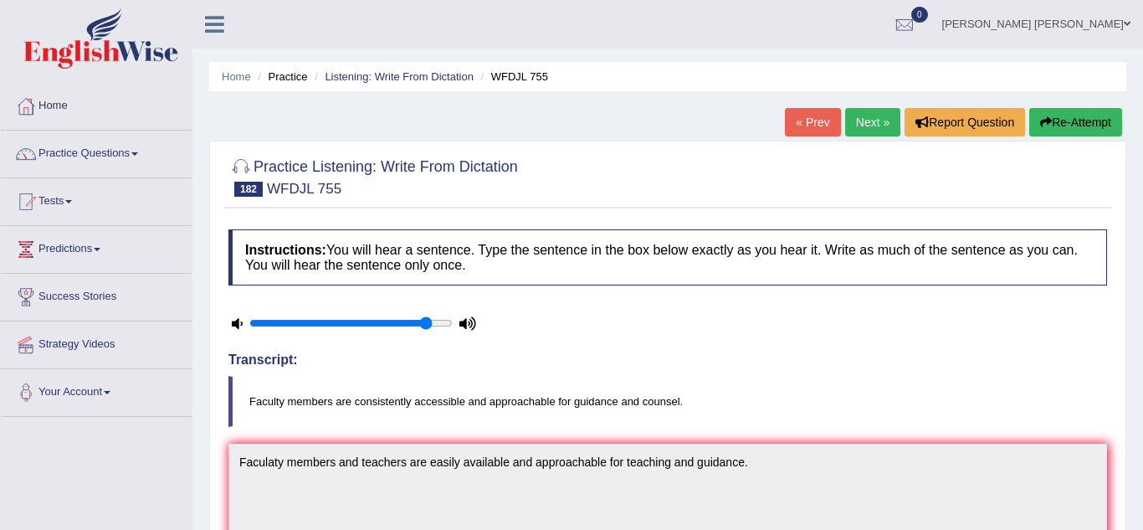
click at [880, 120] on link "Next »" at bounding box center [872, 122] width 55 height 28
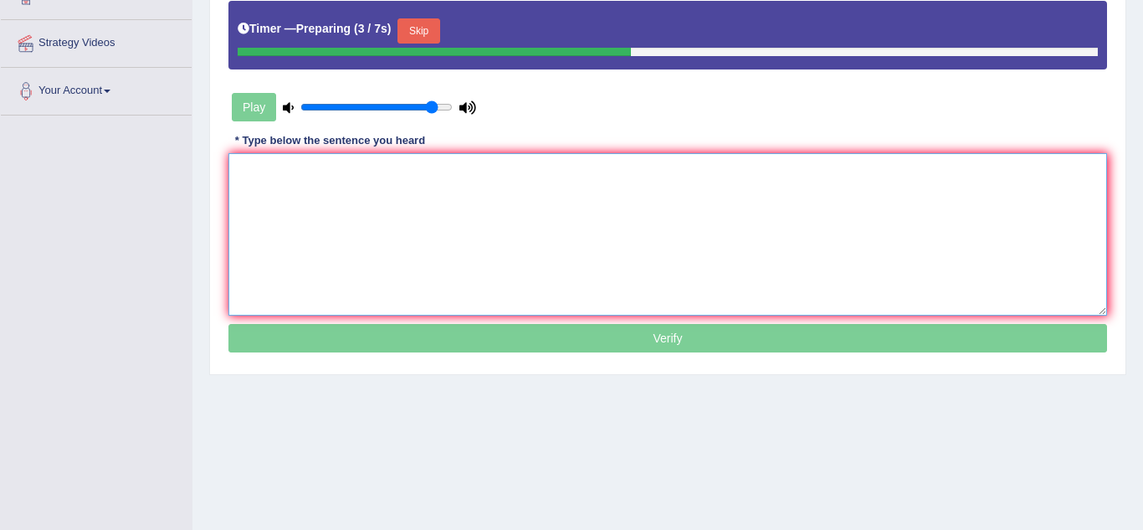
click at [265, 158] on textarea at bounding box center [668, 234] width 879 height 162
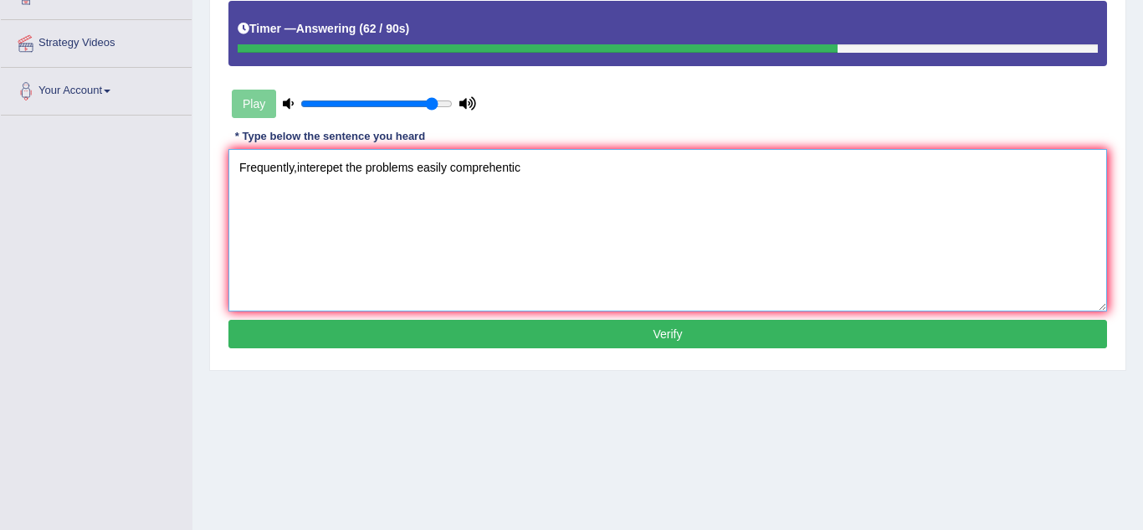
type textarea "Frequently,interepet the problems easily comprehentic"
click at [346, 338] on button "Verify" at bounding box center [668, 334] width 879 height 28
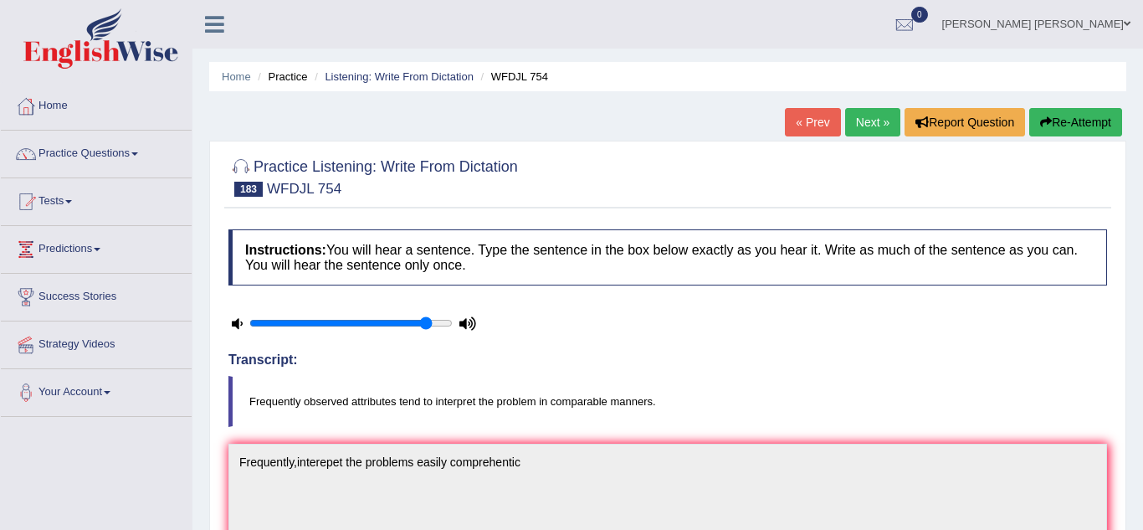
click at [871, 119] on link "Next »" at bounding box center [872, 122] width 55 height 28
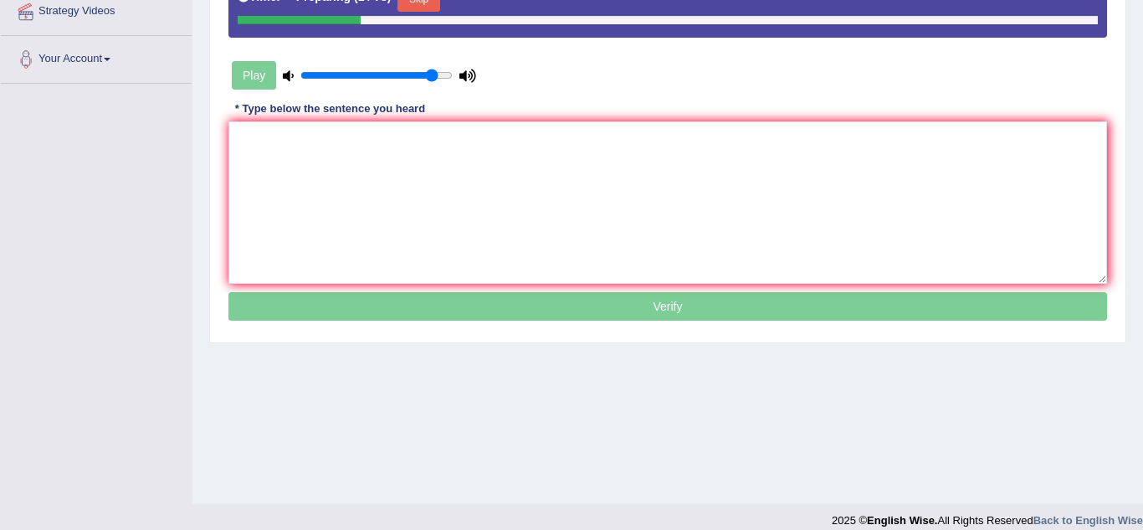
scroll to position [349, 0]
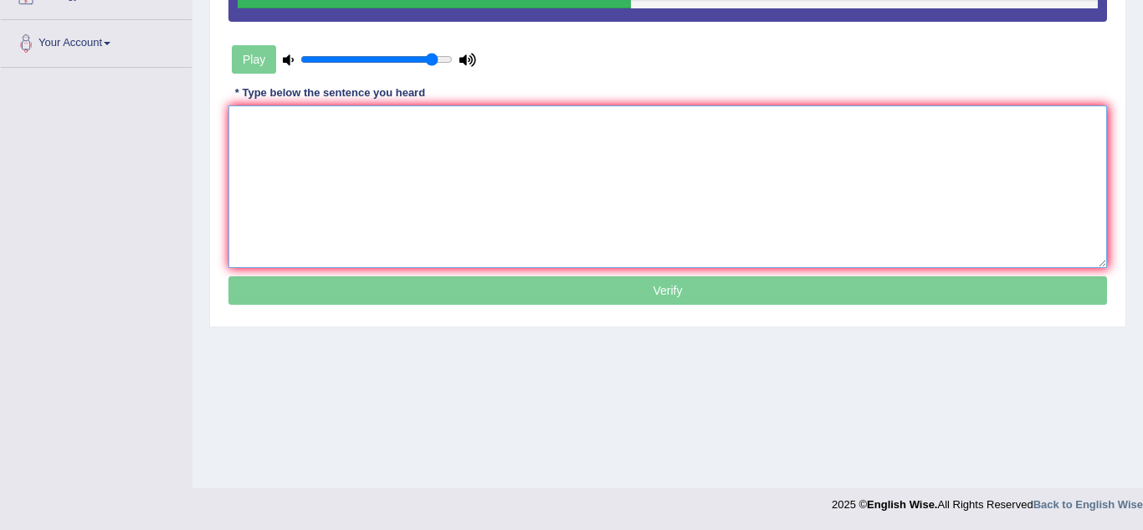
click at [342, 124] on textarea at bounding box center [668, 186] width 879 height 162
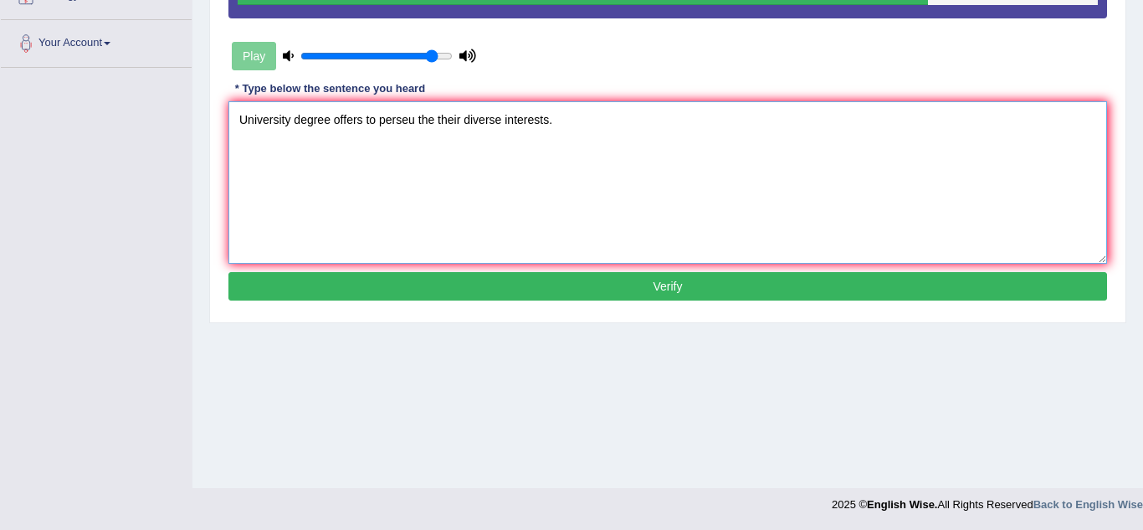
click at [434, 120] on textarea "University degree offers to perseu the their diverse interests." at bounding box center [668, 182] width 879 height 162
type textarea "University degree offers to perseu their diverse interests."
click at [520, 293] on button "Verify" at bounding box center [668, 286] width 879 height 28
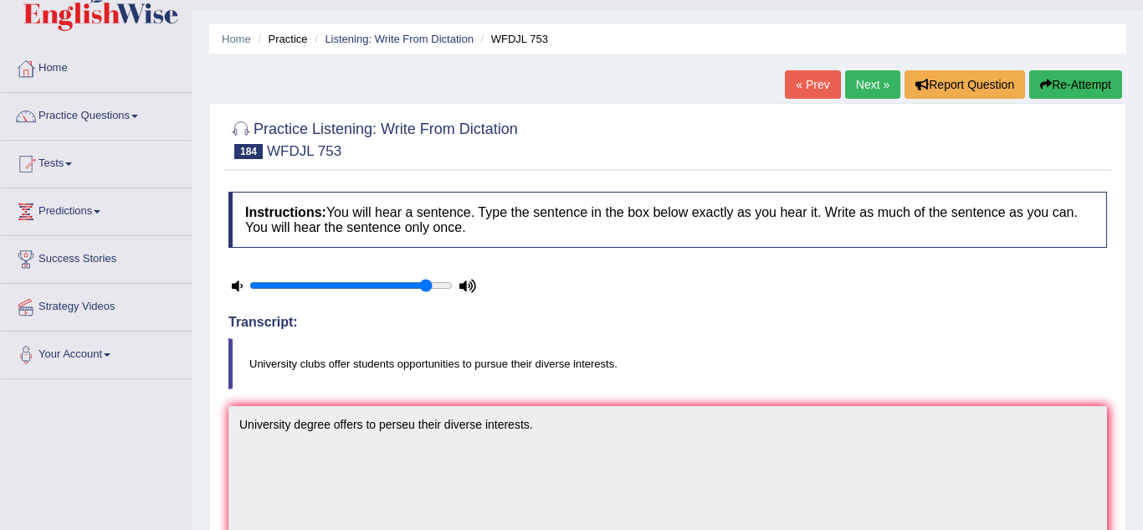
scroll to position [36, 0]
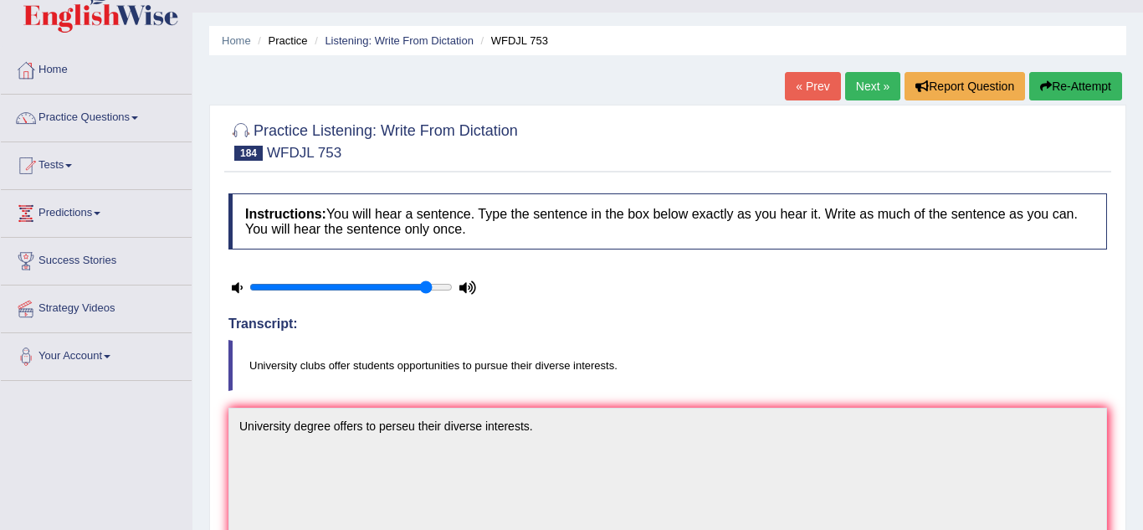
click at [869, 100] on div "« Prev Next » Report Question Re-Attempt" at bounding box center [956, 88] width 342 height 33
click at [871, 86] on link "Next »" at bounding box center [872, 86] width 55 height 28
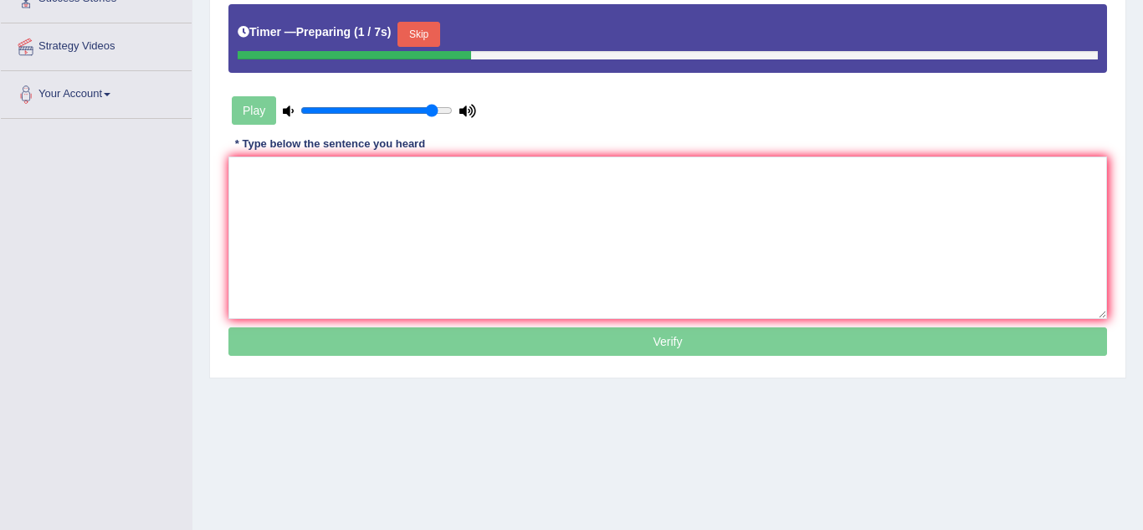
scroll to position [301, 0]
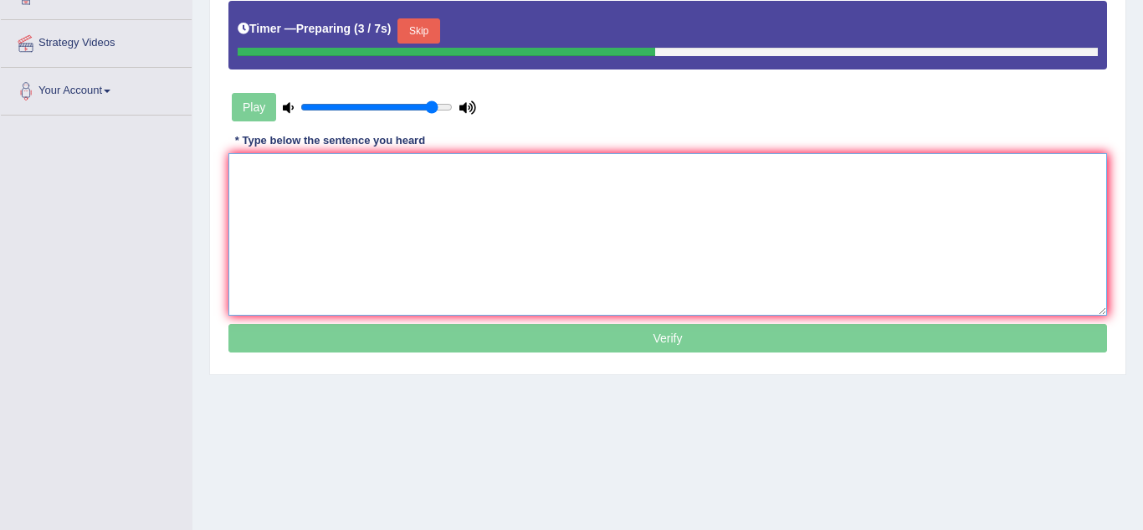
click at [285, 159] on textarea at bounding box center [668, 234] width 879 height 162
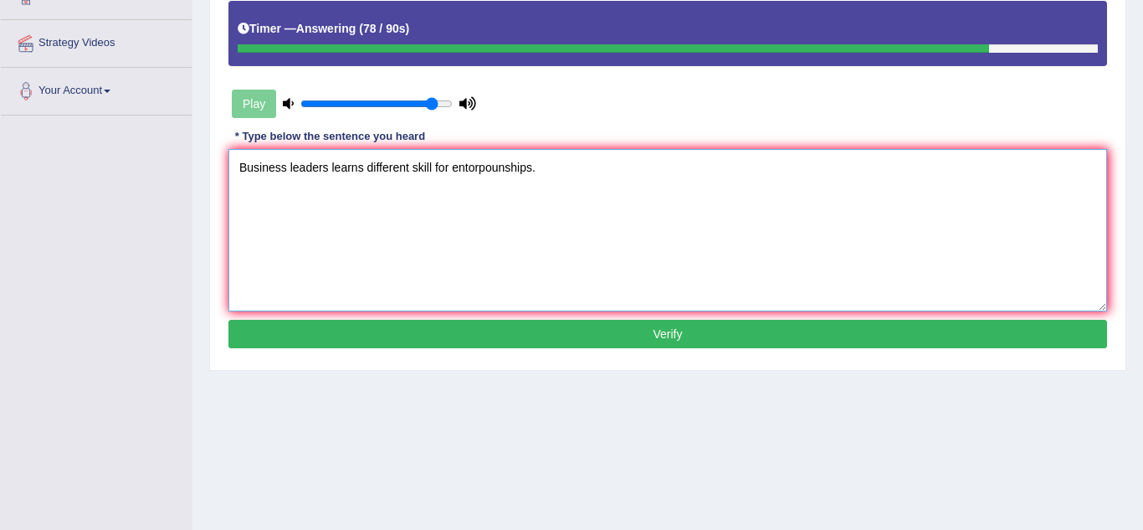
type textarea "Business leaders learns different skill for entorpounships."
click at [325, 336] on button "Verify" at bounding box center [668, 334] width 879 height 28
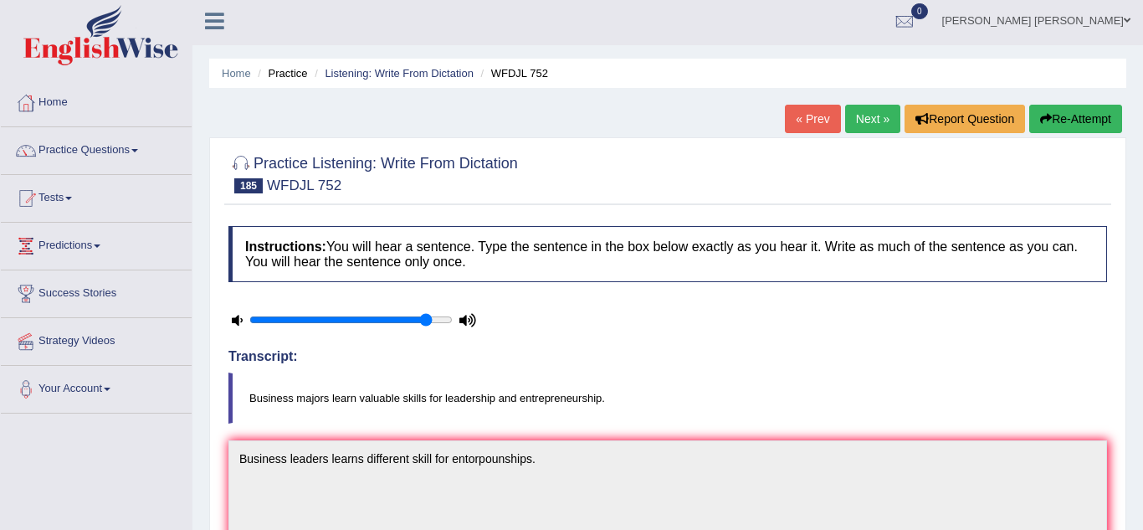
scroll to position [0, 0]
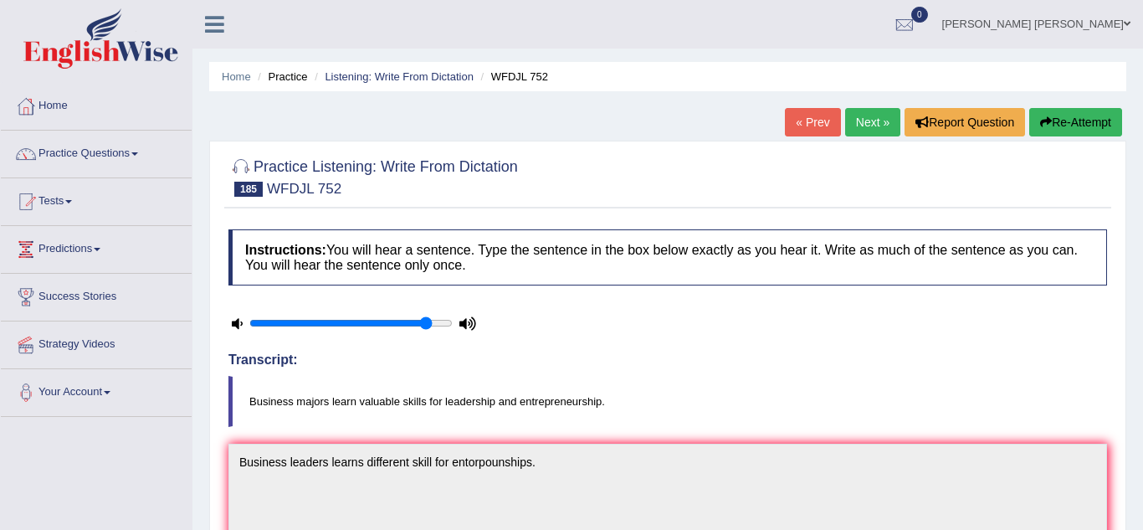
click at [875, 122] on link "Next »" at bounding box center [872, 122] width 55 height 28
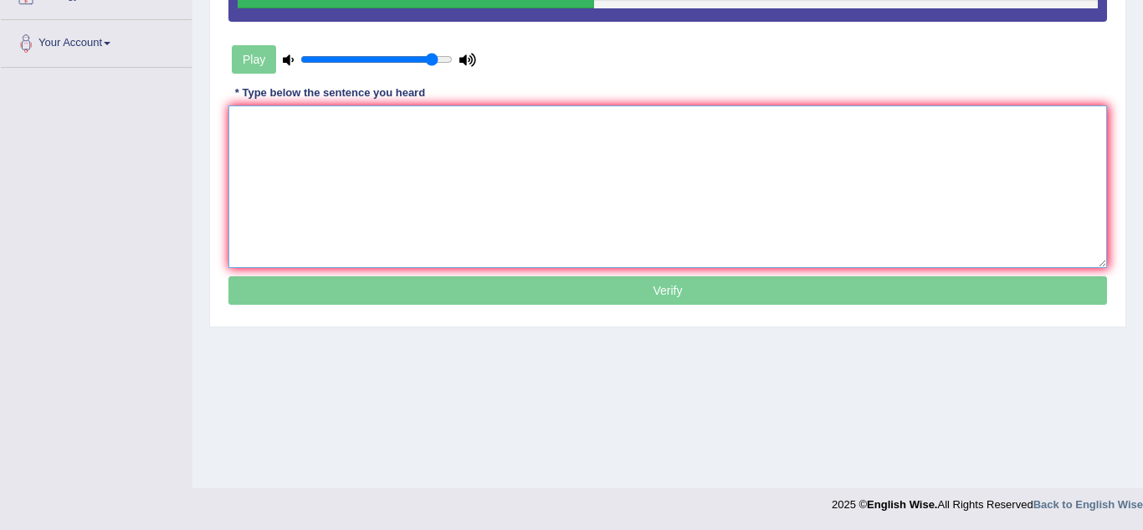
click at [292, 140] on textarea at bounding box center [668, 186] width 879 height 162
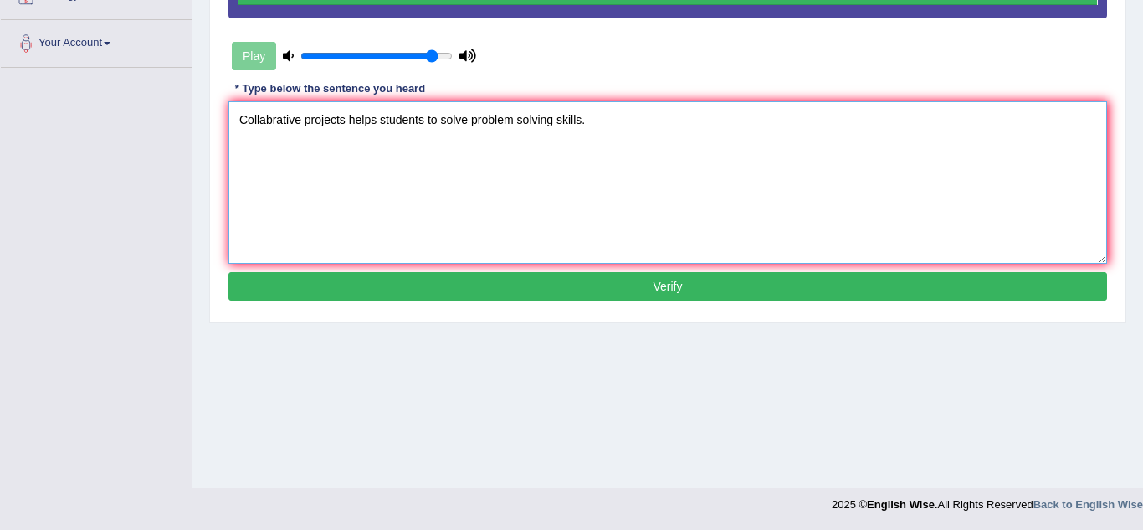
type textarea "Collabrative projects helps students to solve problem solving skills."
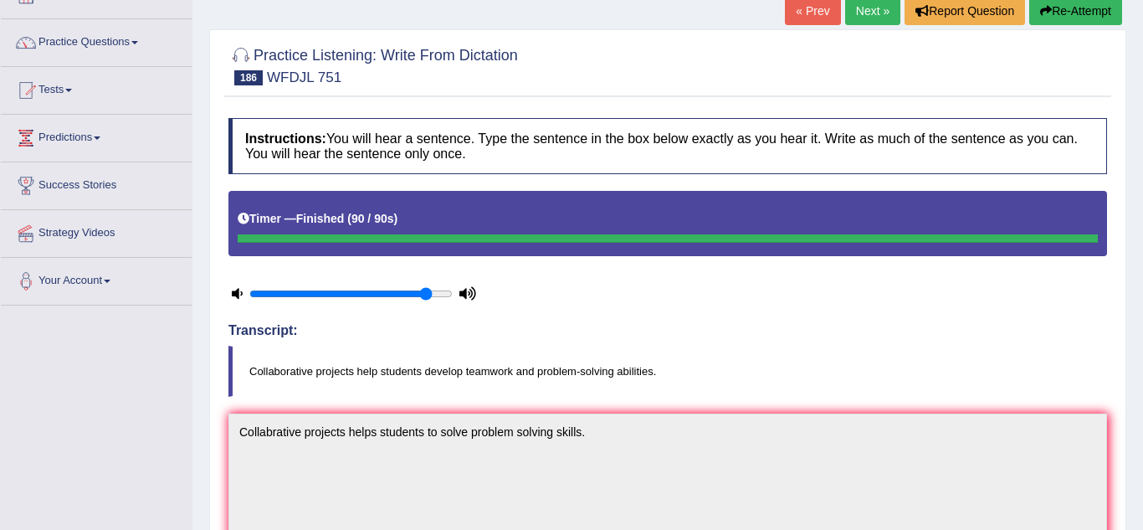
scroll to position [81, 0]
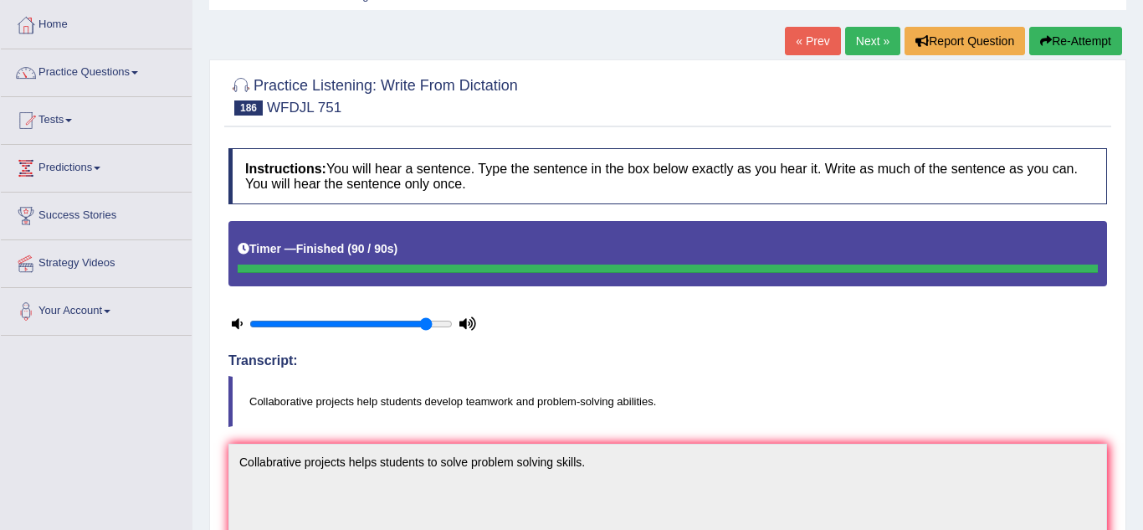
click at [874, 32] on link "Next »" at bounding box center [872, 41] width 55 height 28
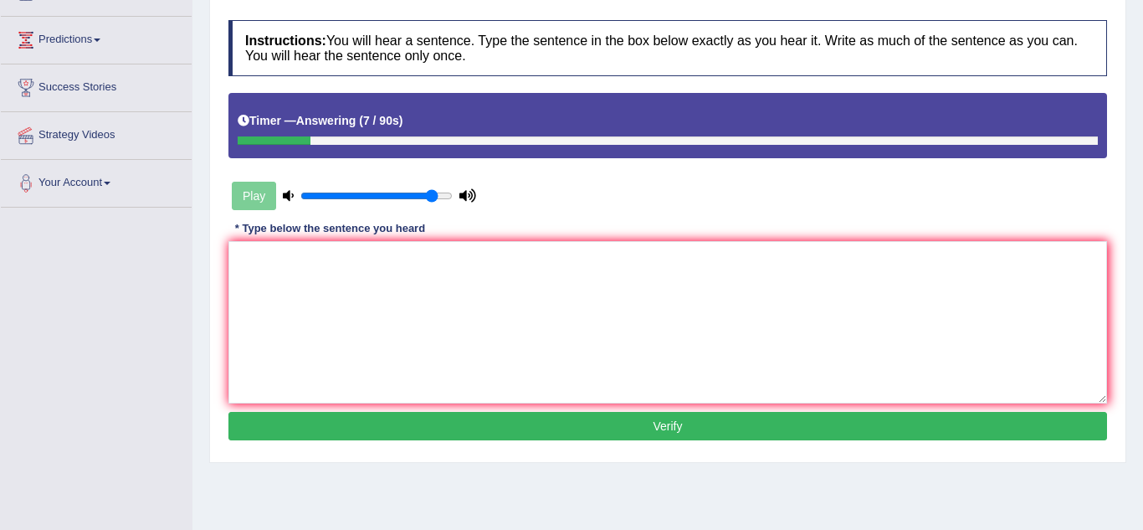
scroll to position [234, 0]
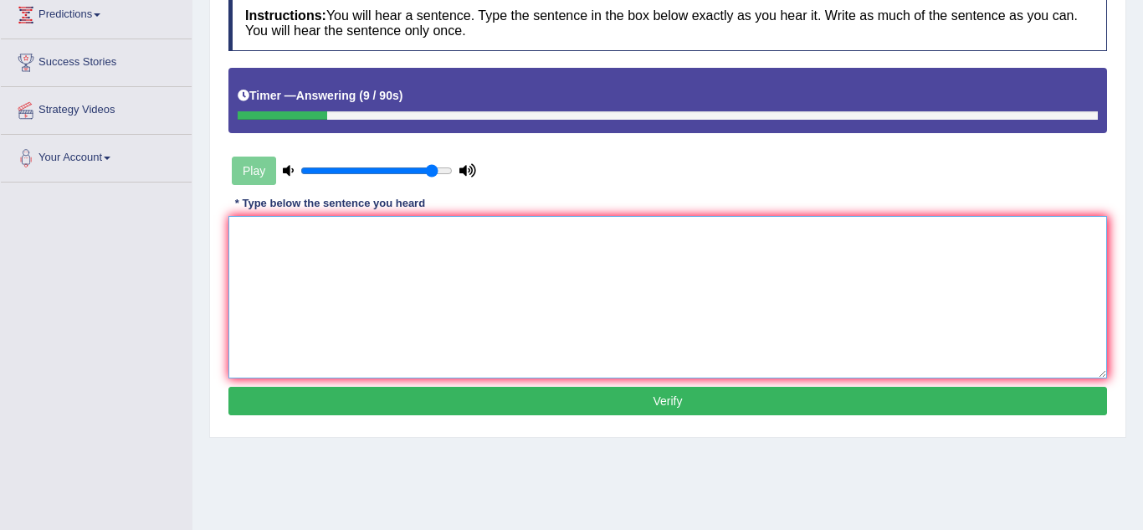
click at [261, 245] on textarea at bounding box center [668, 297] width 879 height 162
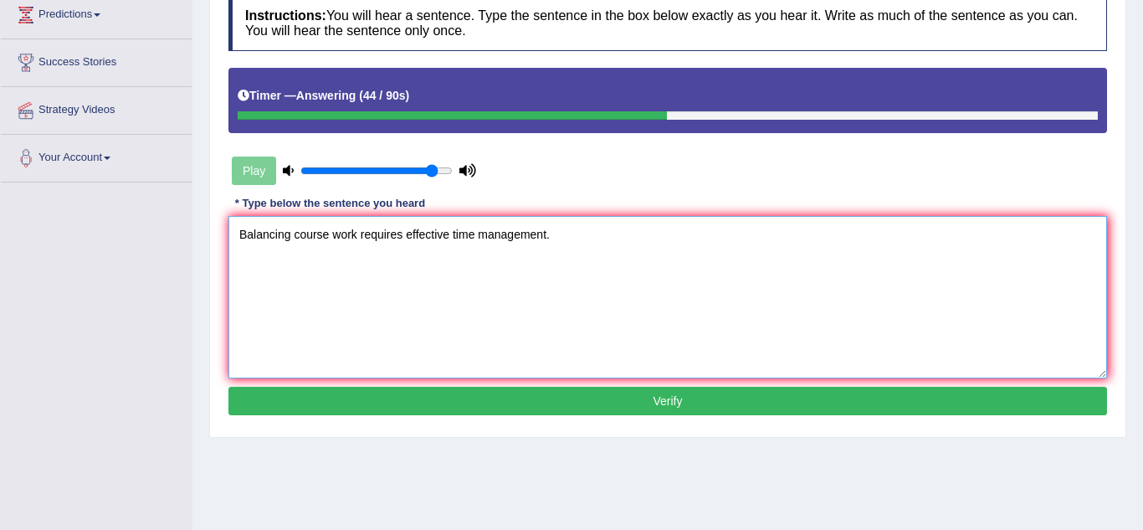
type textarea "Balancing course work requires effective time management."
click at [325, 408] on button "Verify" at bounding box center [668, 401] width 879 height 28
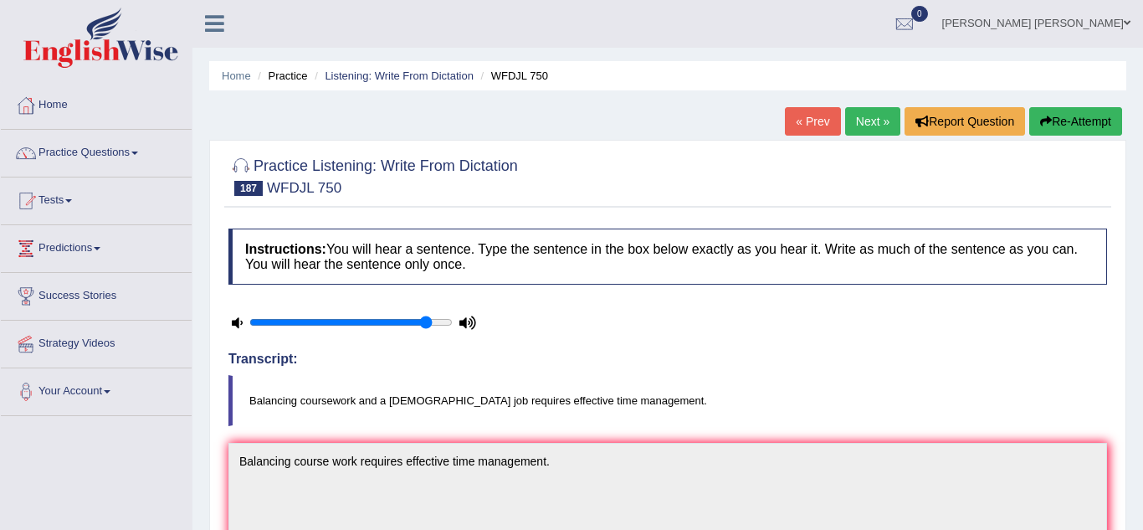
scroll to position [0, 0]
click at [852, 126] on link "Next »" at bounding box center [872, 122] width 55 height 28
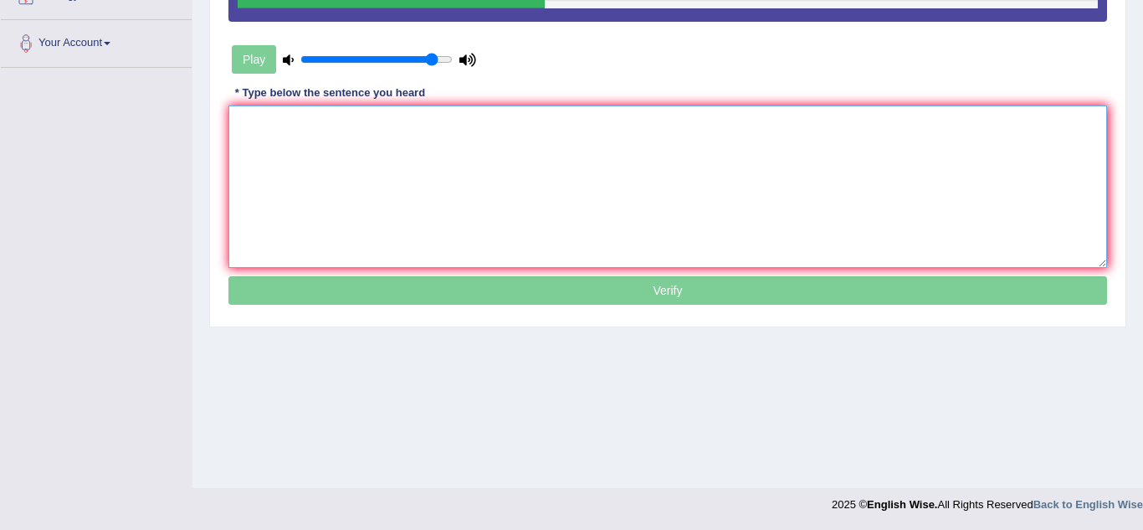
click at [270, 155] on textarea at bounding box center [668, 186] width 879 height 162
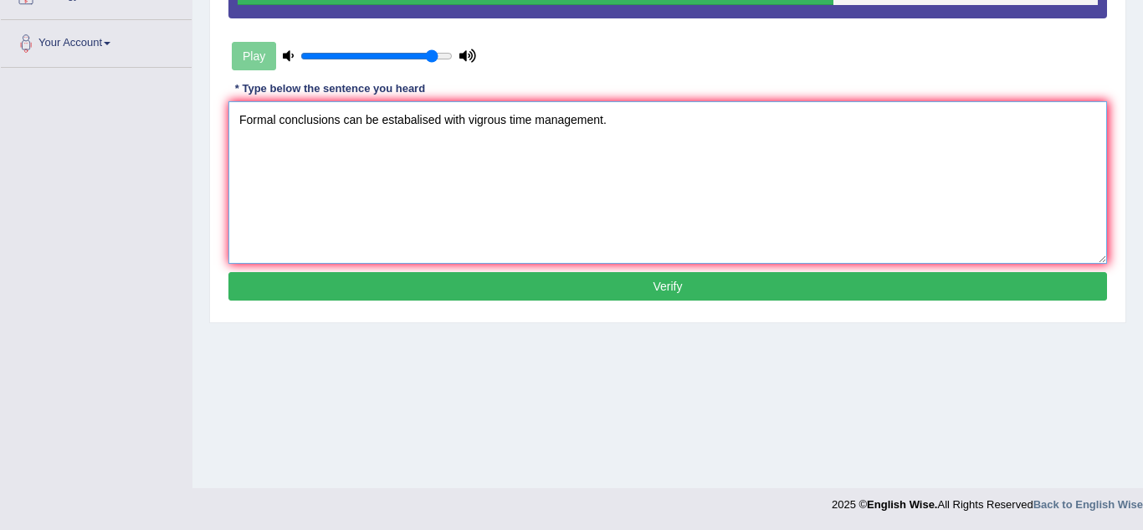
type textarea "Formal conclusions can be estabalised with vigrous time management."
click at [293, 287] on button "Verify" at bounding box center [668, 286] width 879 height 28
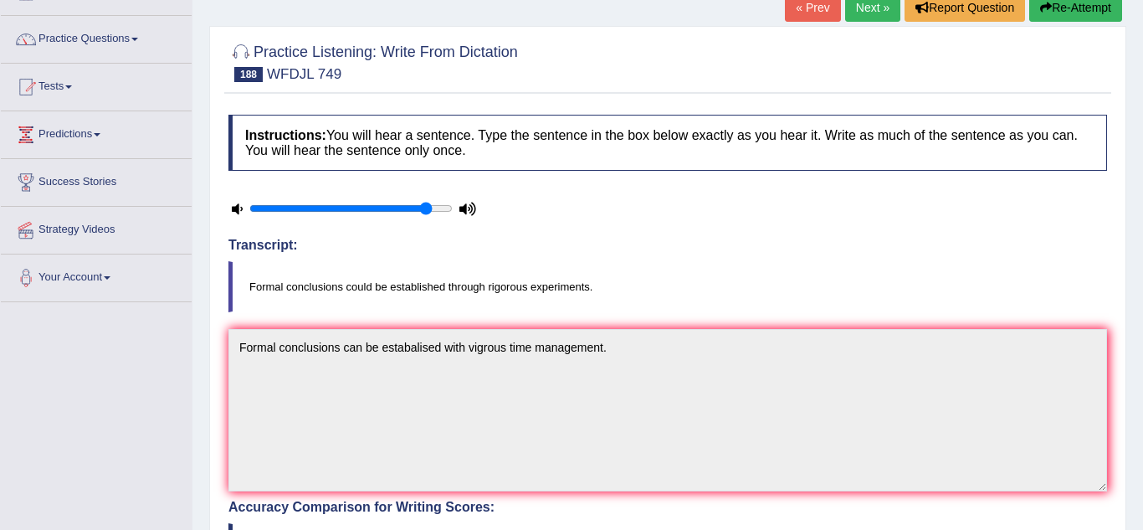
scroll to position [81, 0]
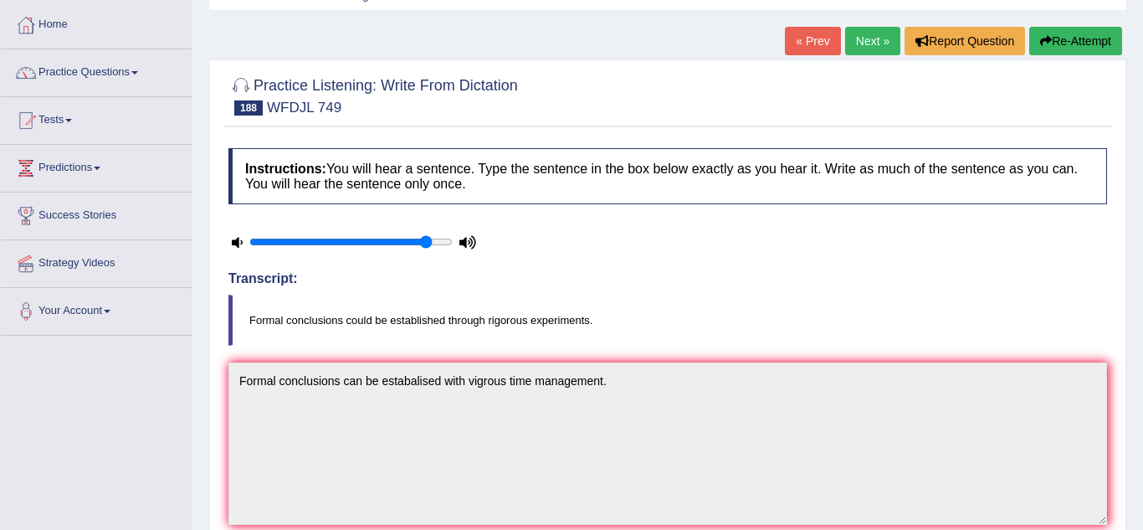
click at [882, 33] on link "Next »" at bounding box center [872, 41] width 55 height 28
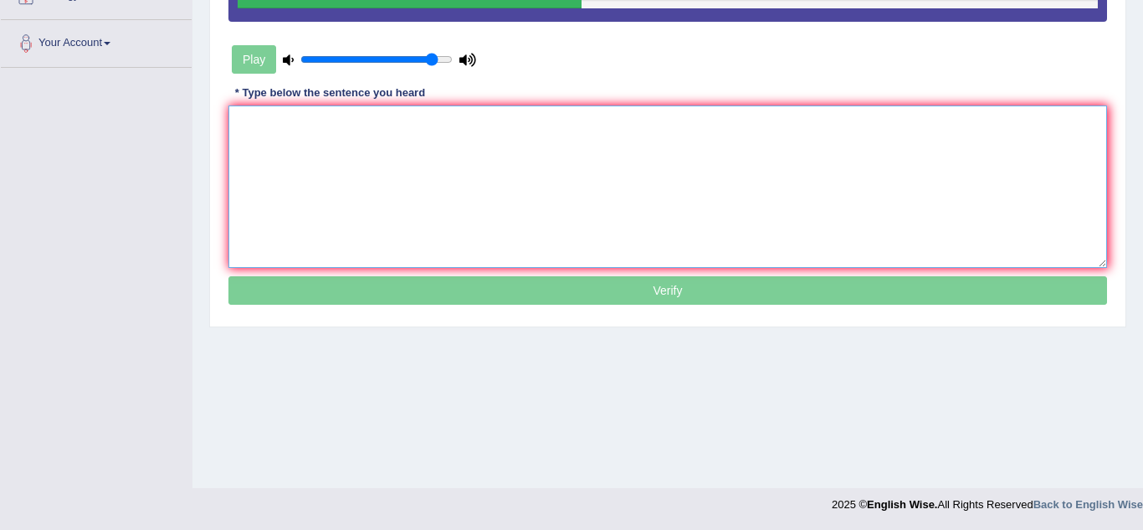
click at [283, 140] on textarea at bounding box center [668, 186] width 879 height 162
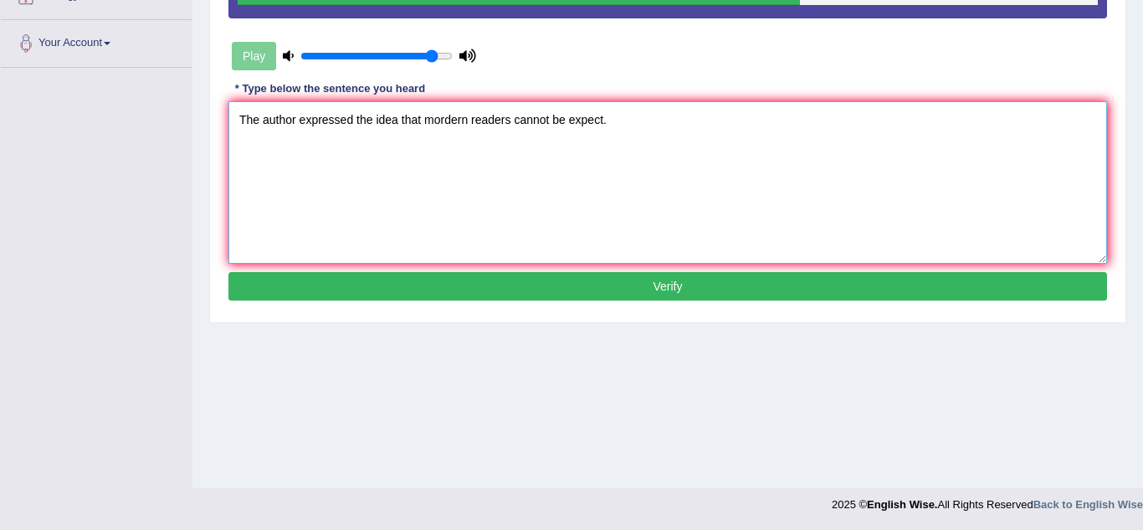
type textarea "The author expressed the idea that mordern readers cannot be expect."
click at [414, 289] on button "Verify" at bounding box center [668, 286] width 879 height 28
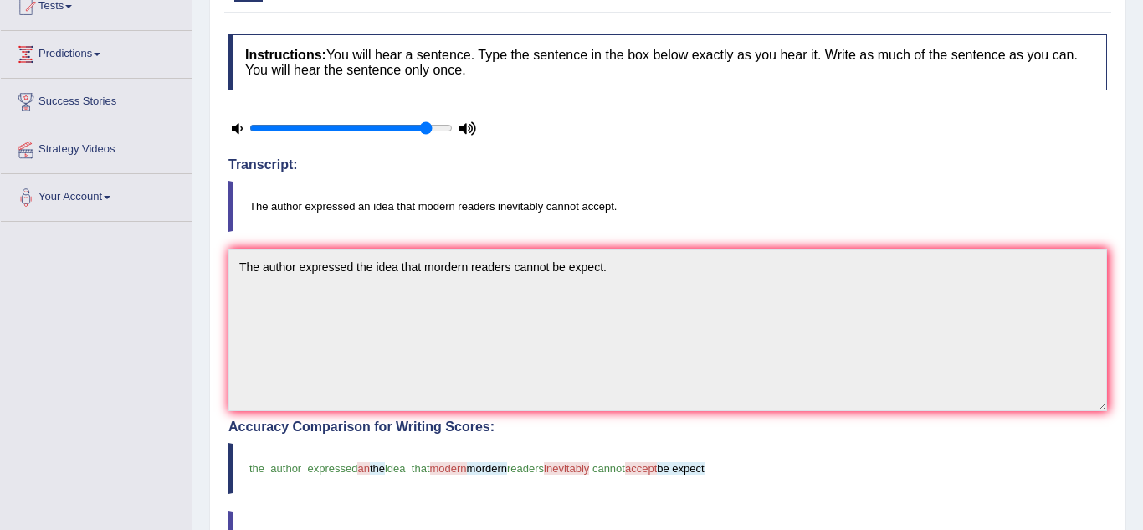
scroll to position [115, 0]
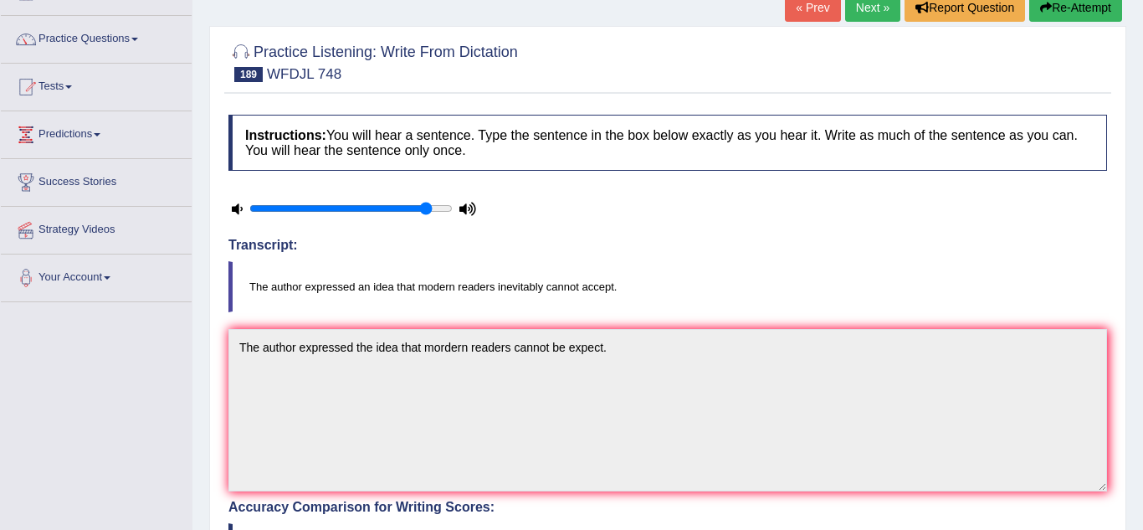
click at [854, 13] on link "Next »" at bounding box center [872, 7] width 55 height 28
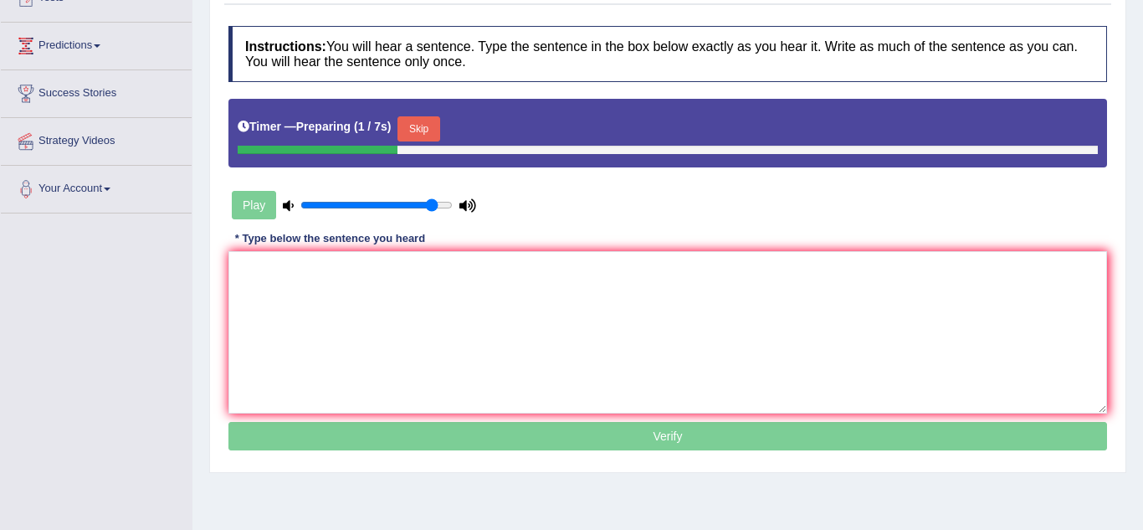
scroll to position [335, 0]
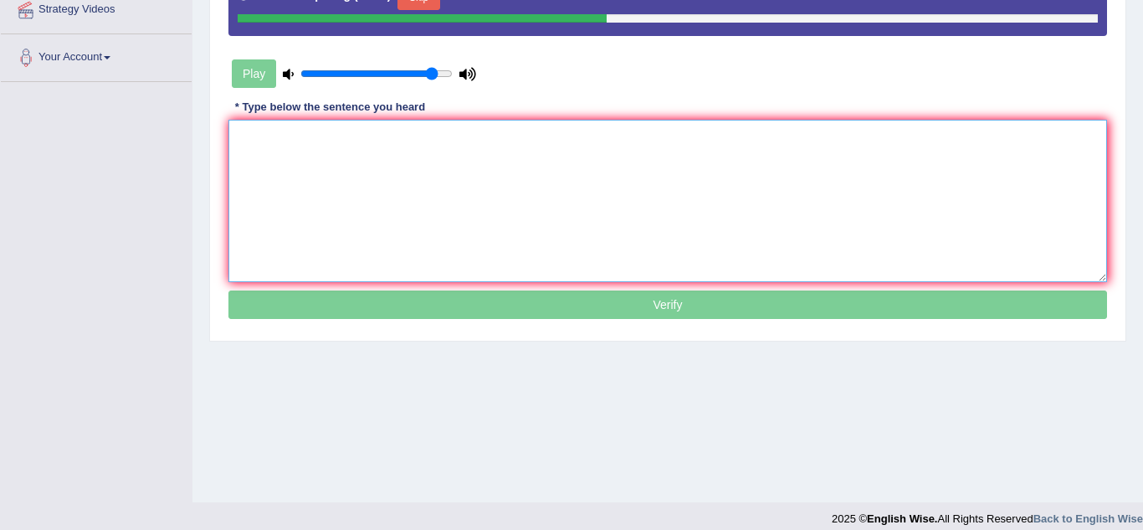
click at [334, 172] on textarea at bounding box center [668, 201] width 879 height 162
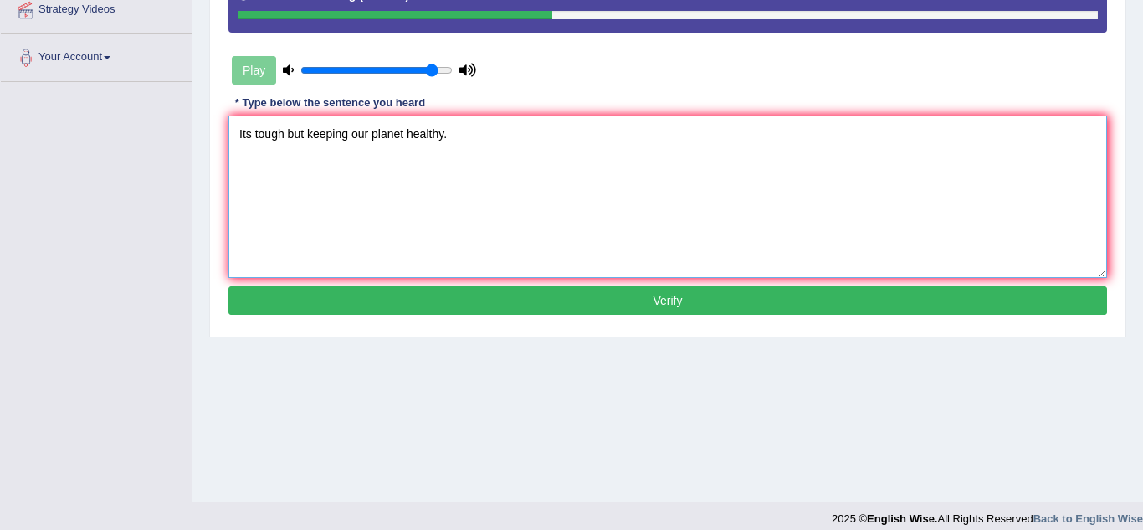
type textarea "Its tough but keeping our planet healthy."
click at [314, 314] on button "Verify" at bounding box center [668, 300] width 879 height 28
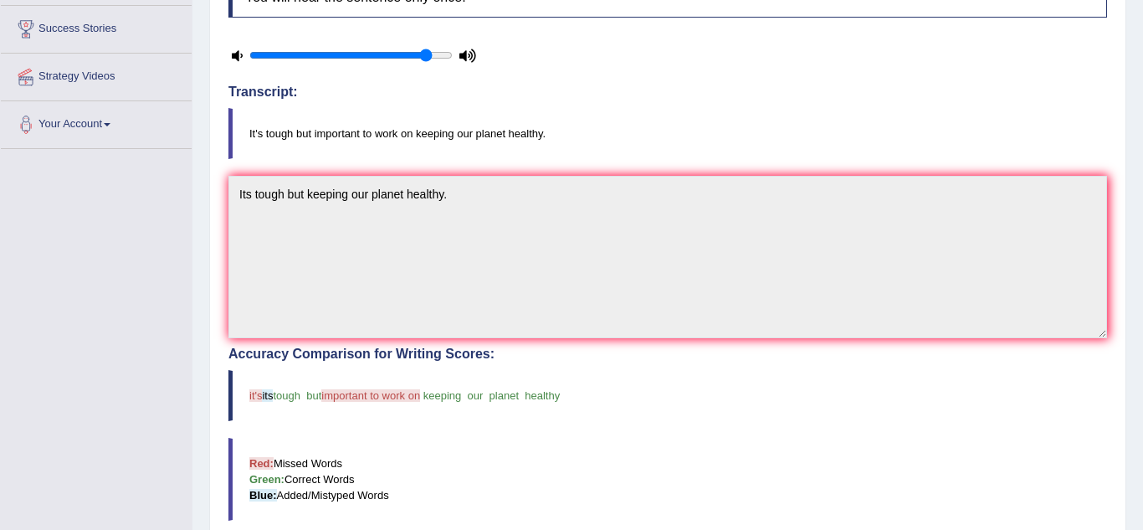
scroll to position [234, 0]
